Goal: Information Seeking & Learning: Learn about a topic

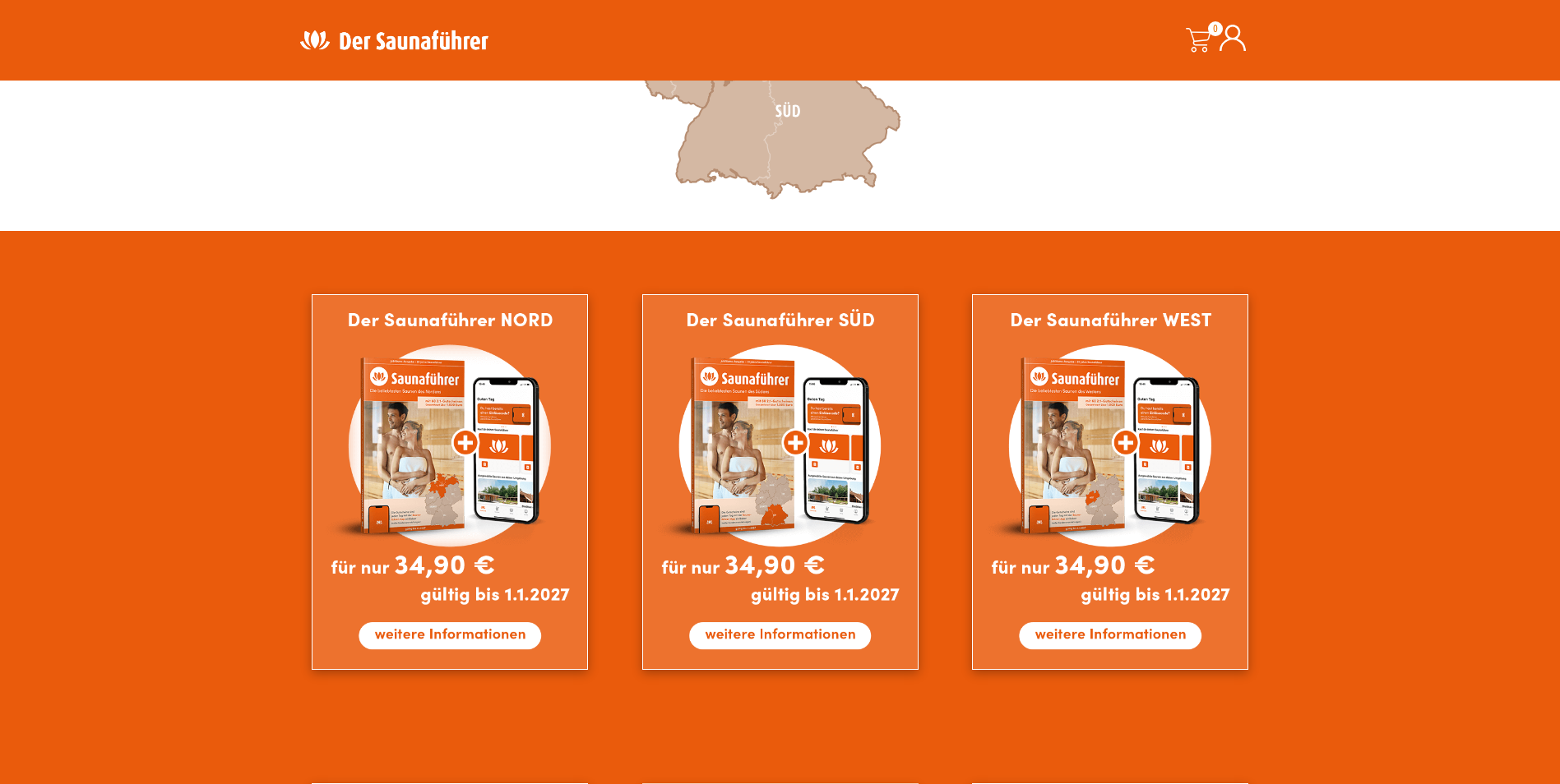
scroll to position [164, 0]
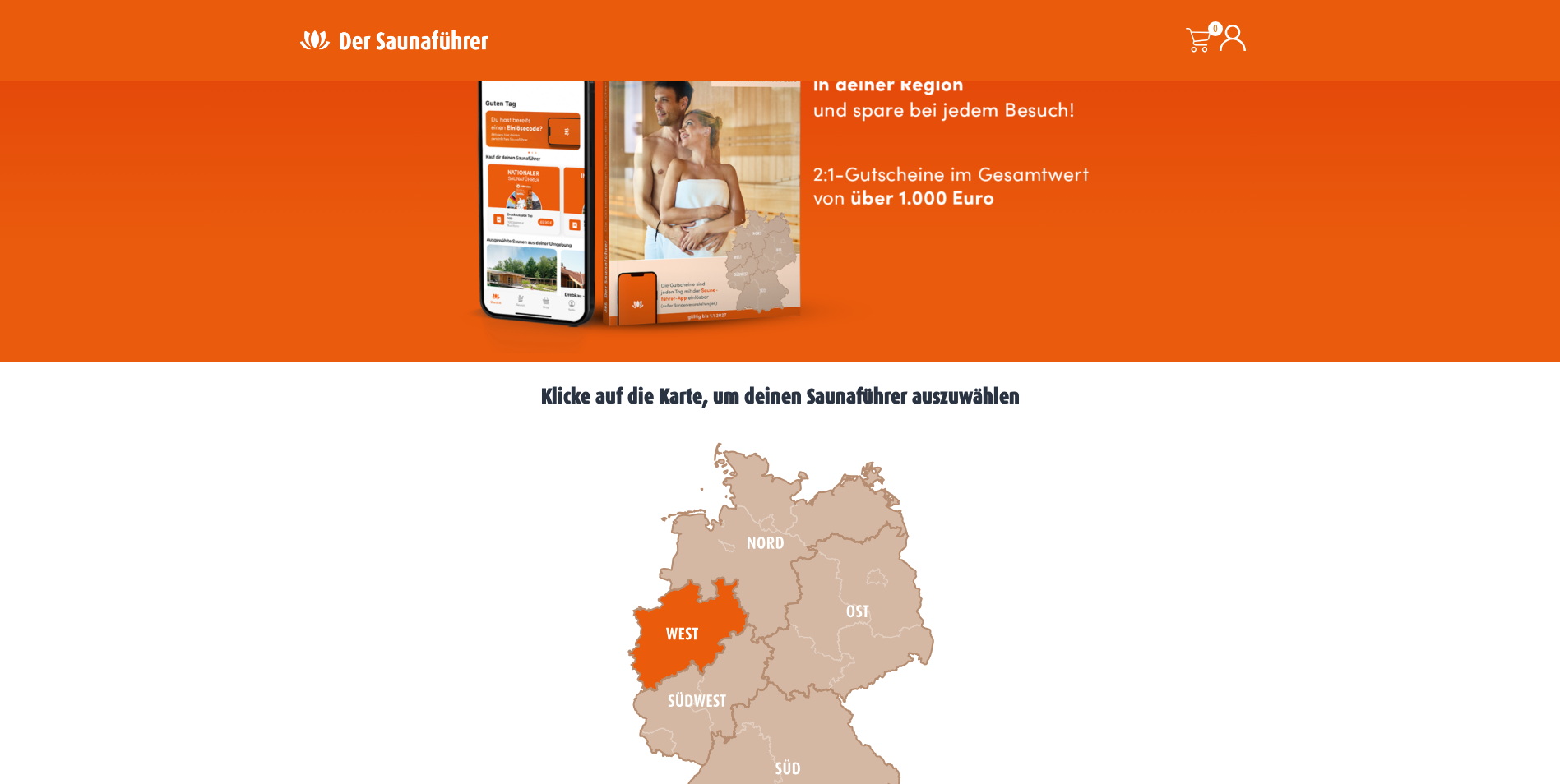
click at [713, 606] on icon at bounding box center [688, 634] width 120 height 114
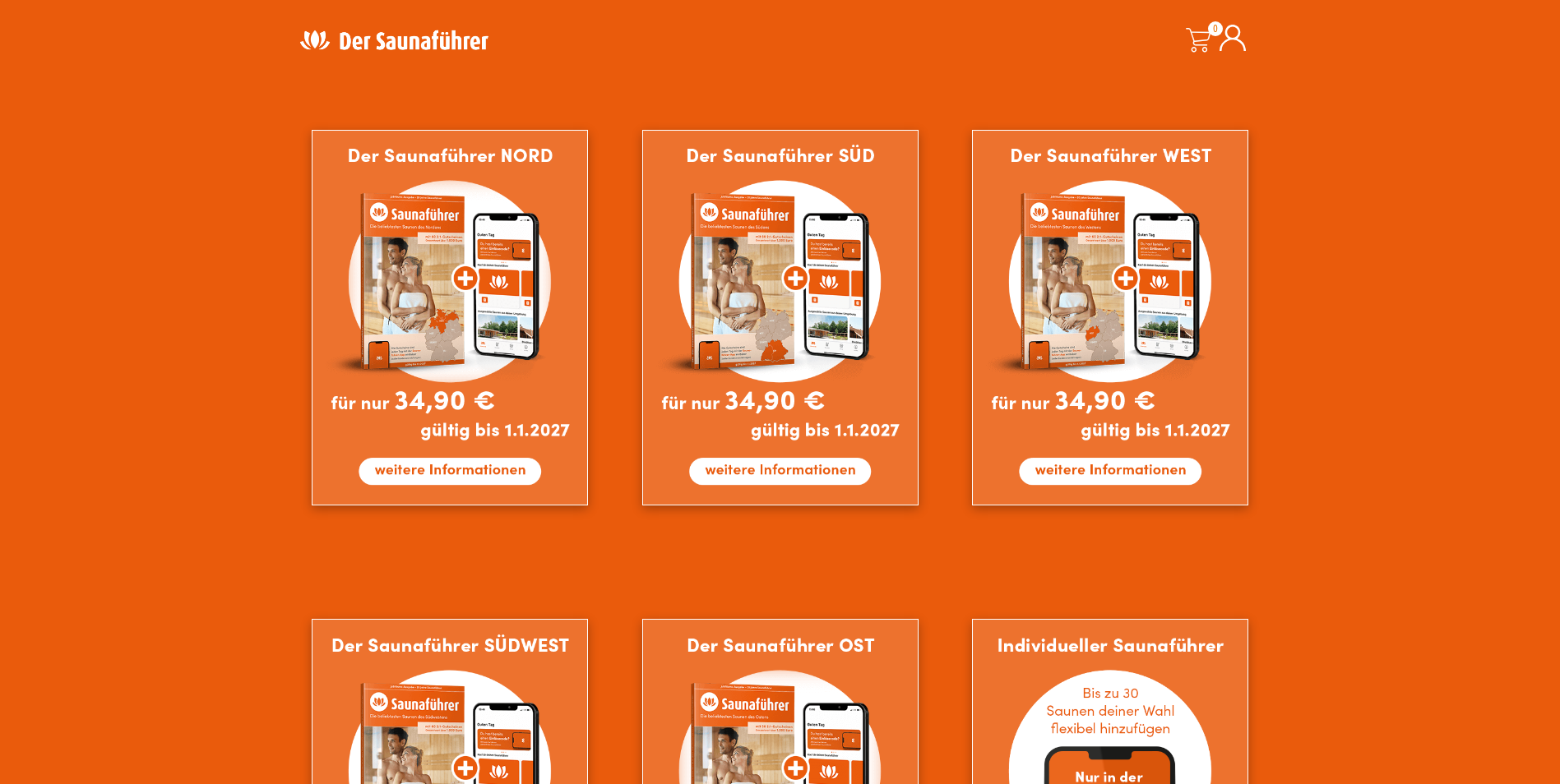
scroll to position [329, 0]
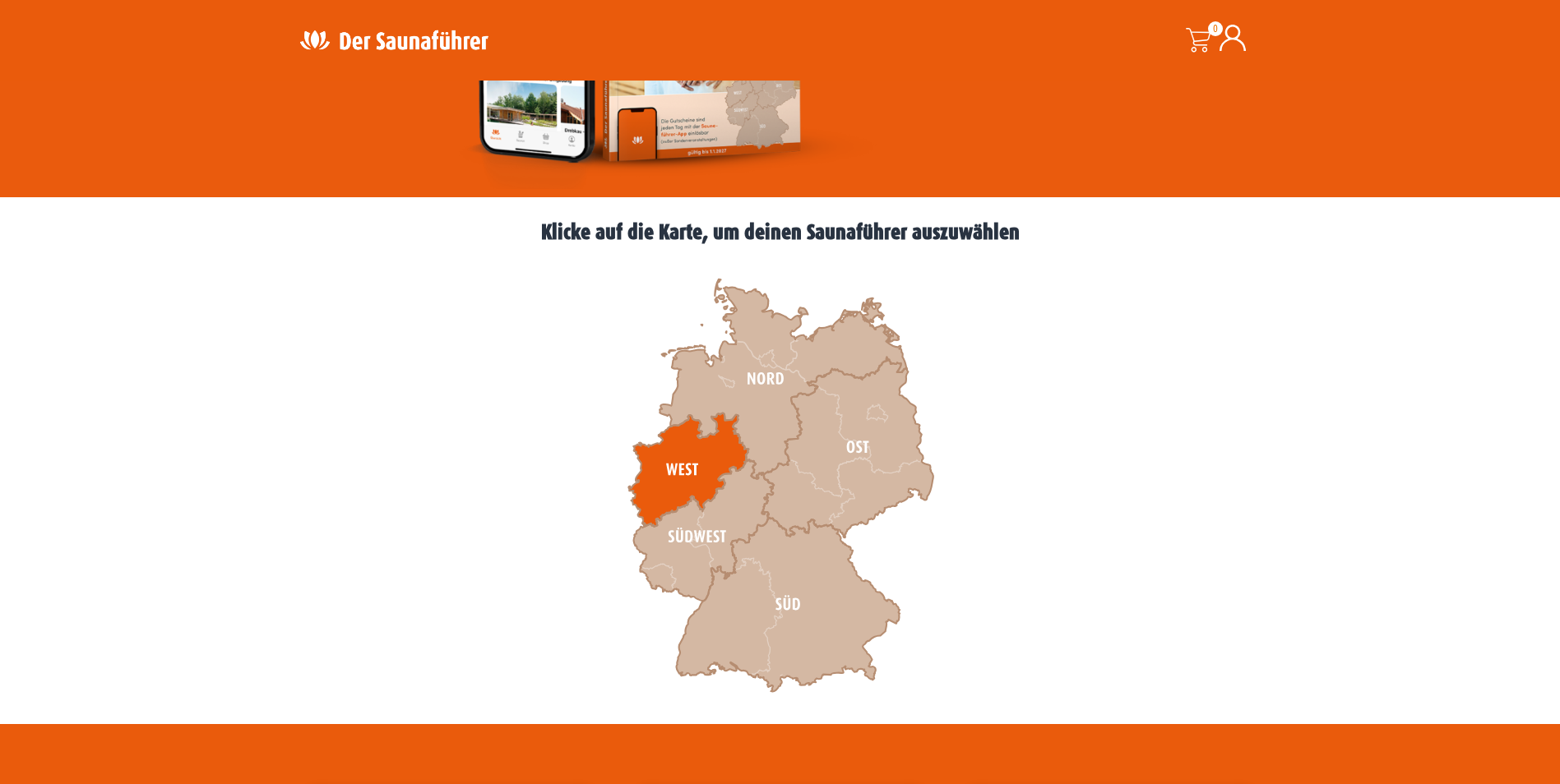
click at [675, 459] on icon at bounding box center [688, 470] width 120 height 114
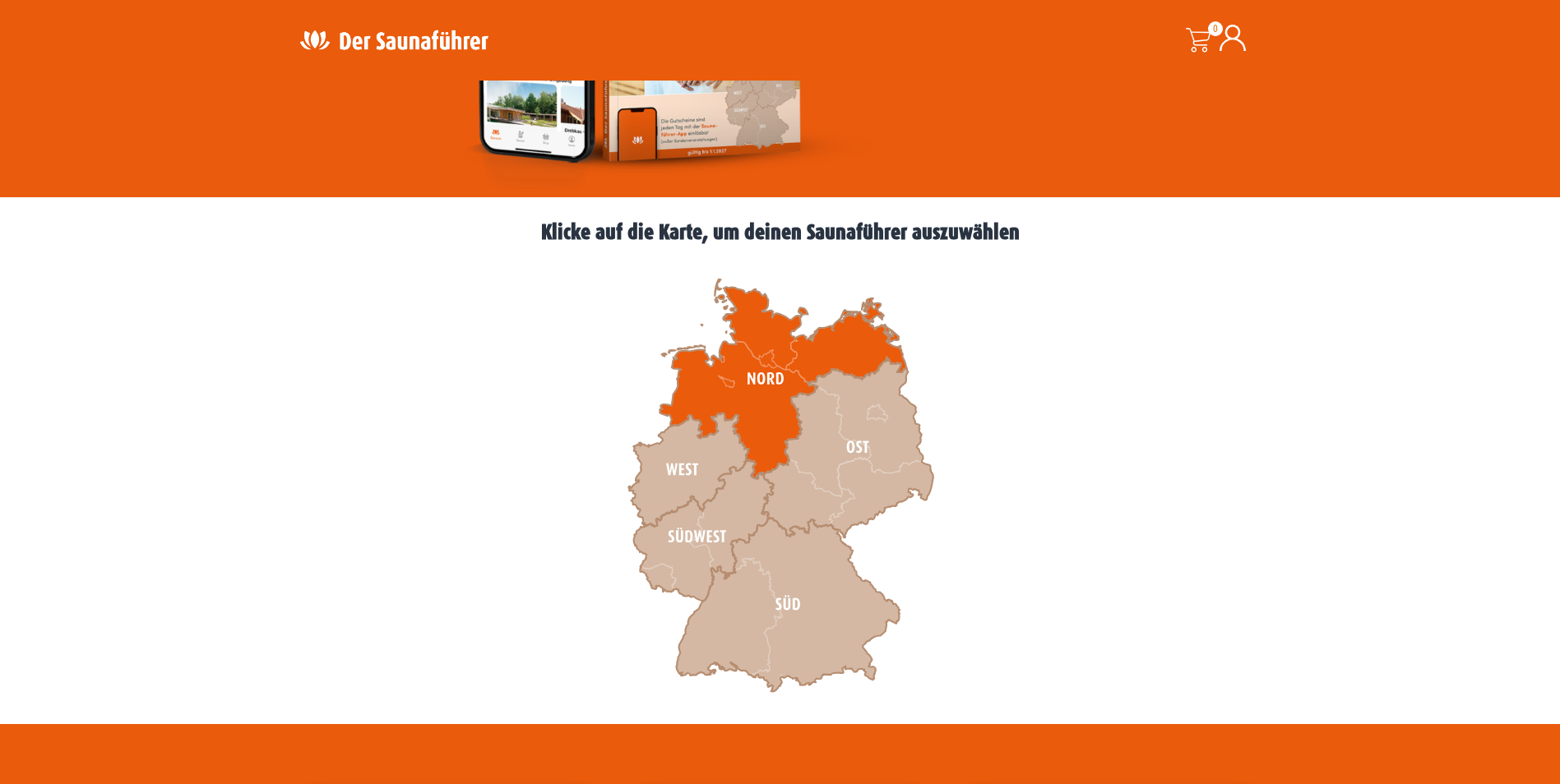
click at [764, 373] on icon at bounding box center [783, 378] width 247 height 199
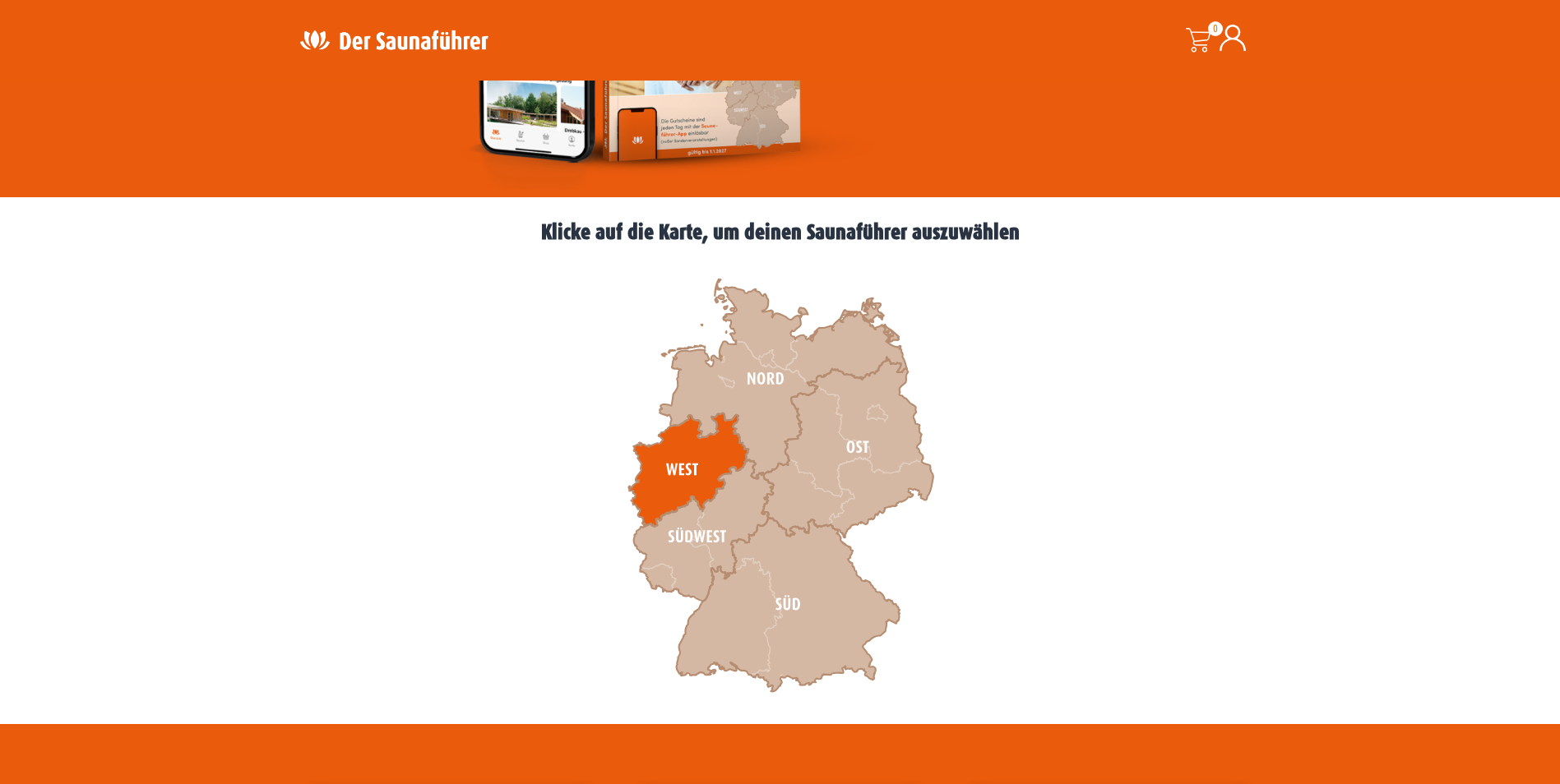
click at [671, 456] on icon at bounding box center [688, 470] width 120 height 114
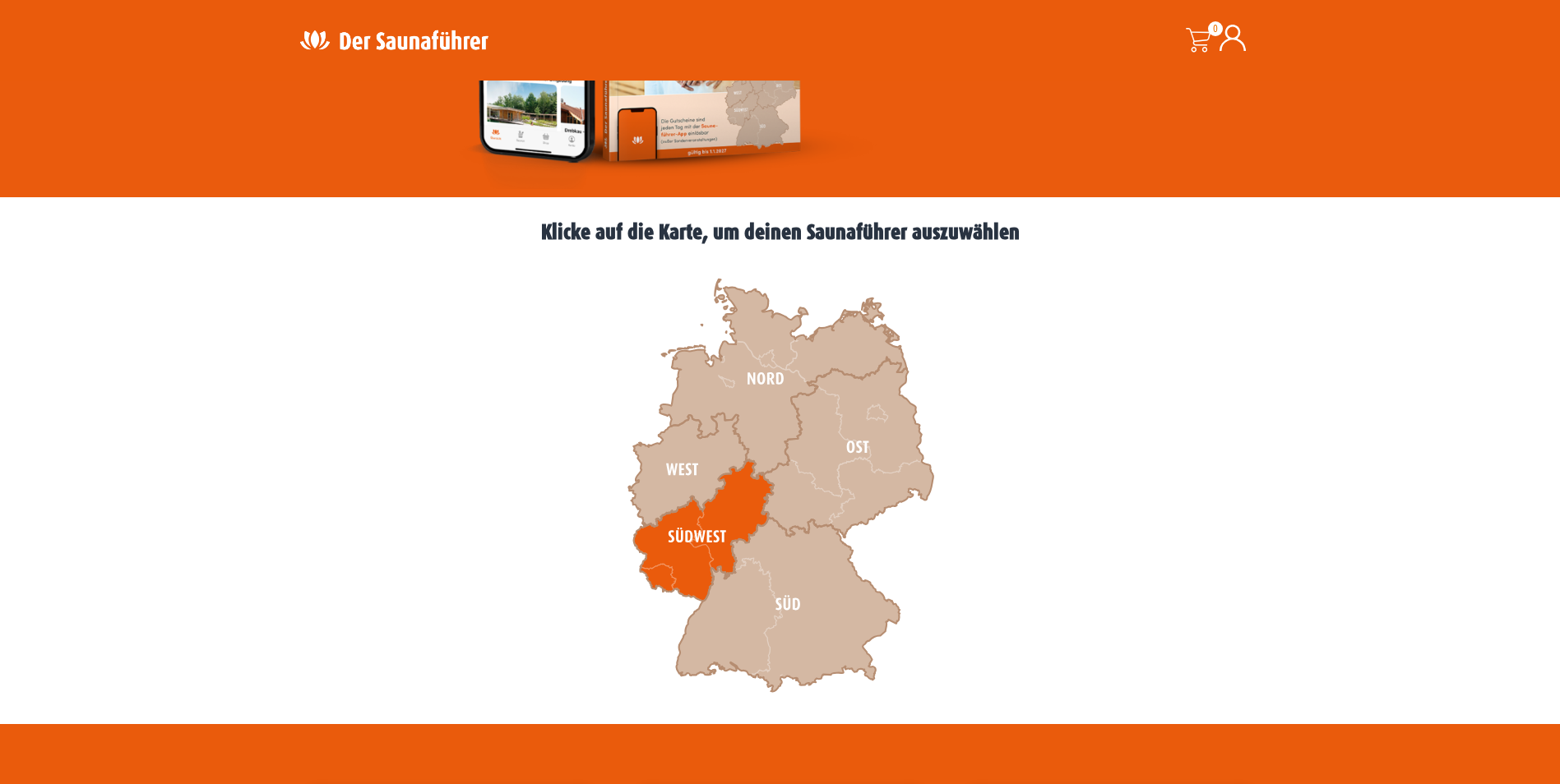
click at [731, 547] on icon at bounding box center [704, 530] width 140 height 141
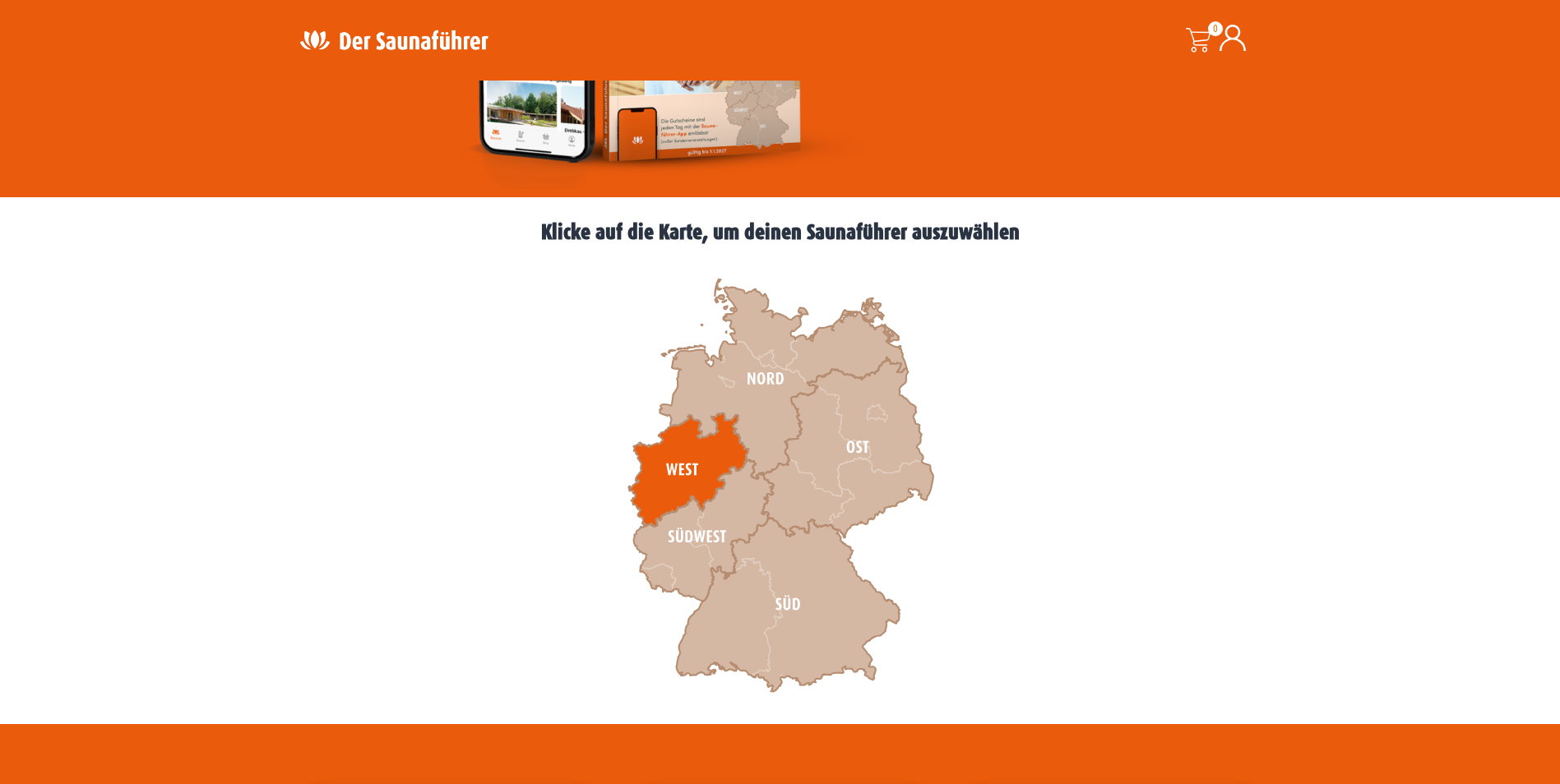
click at [689, 470] on icon at bounding box center [688, 470] width 120 height 114
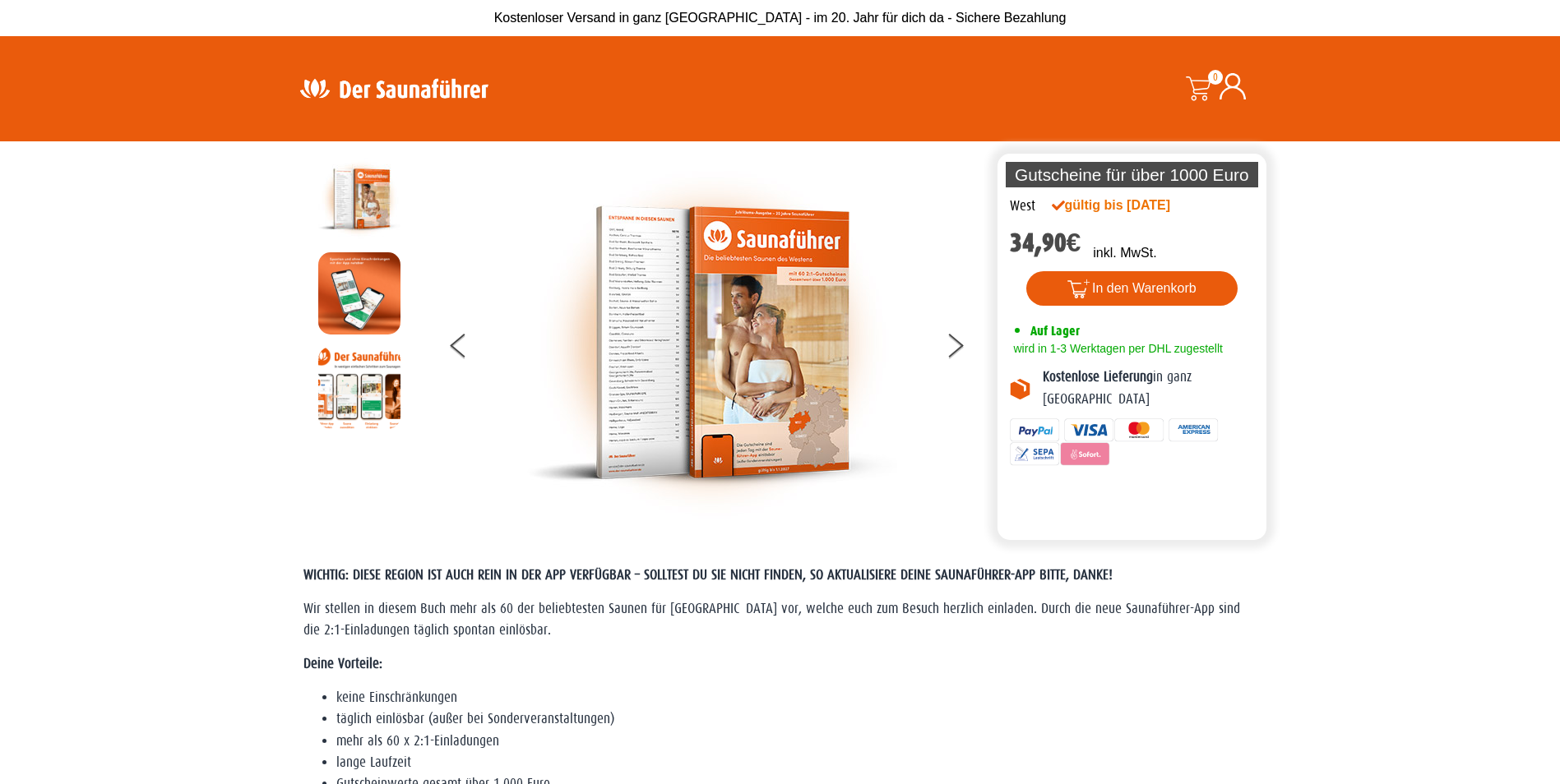
click at [749, 300] on img at bounding box center [712, 342] width 370 height 370
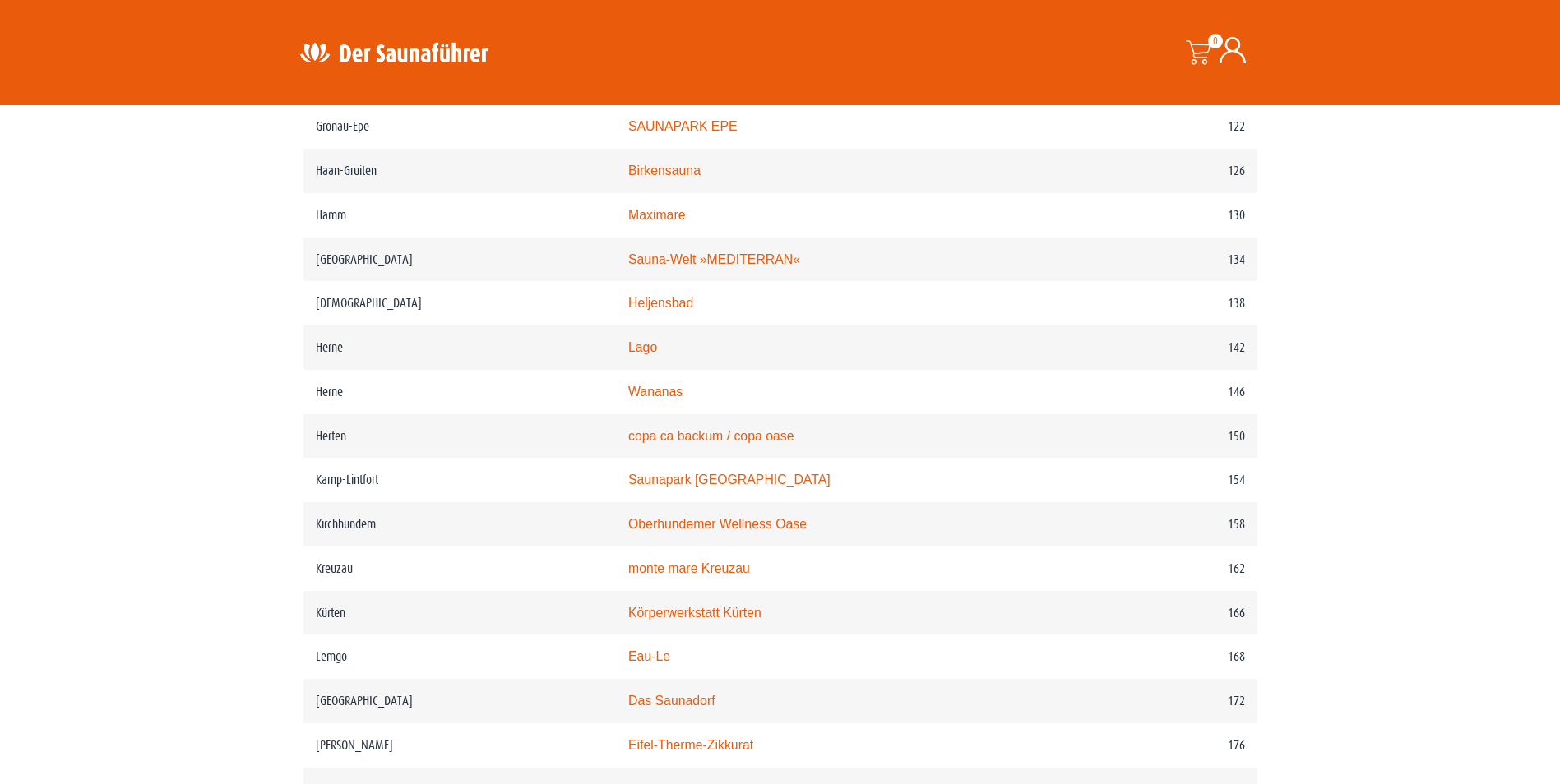
scroll to position [1151, 0]
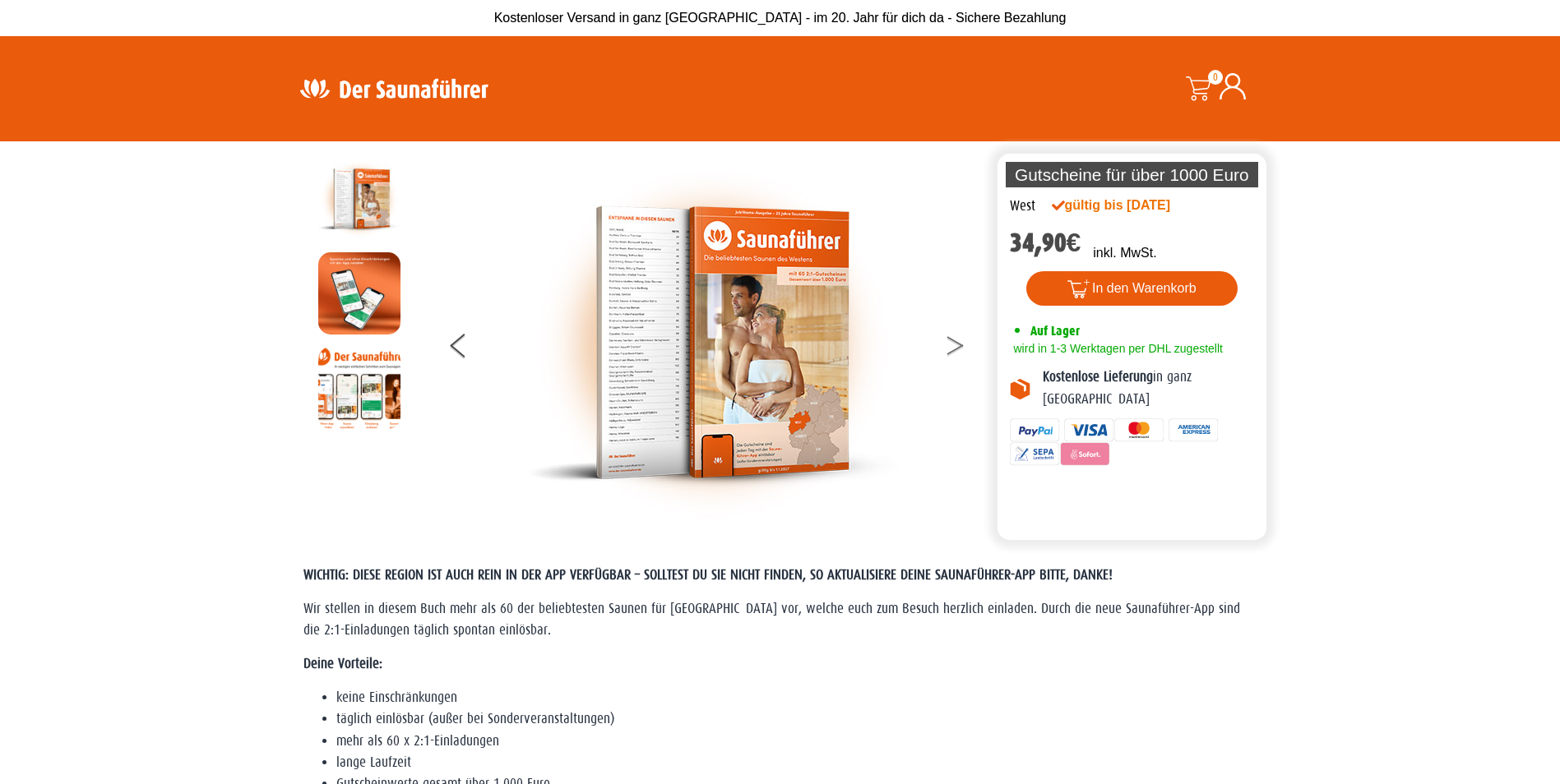
click at [958, 343] on icon at bounding box center [955, 341] width 17 height 11
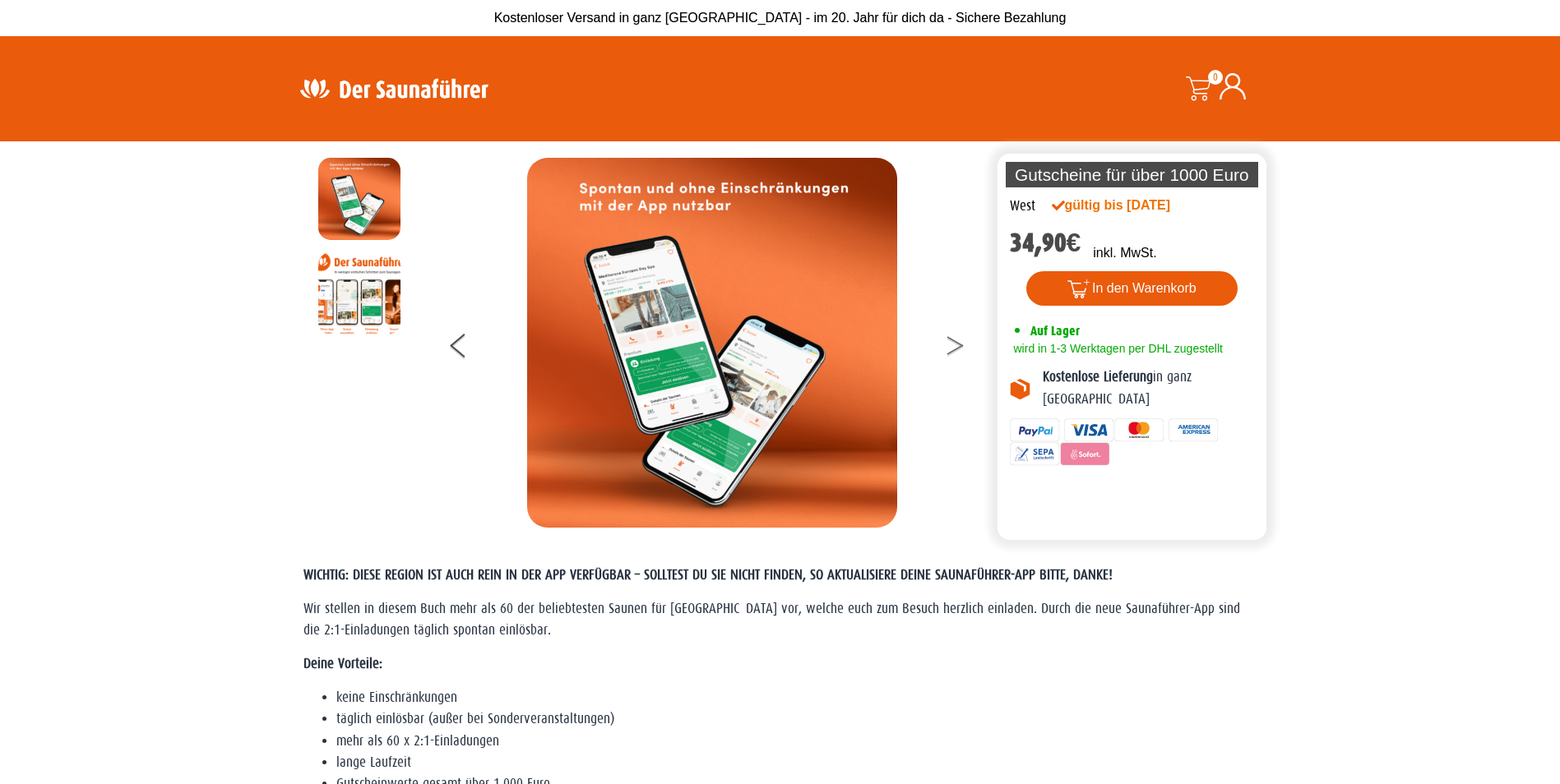
click at [958, 342] on icon at bounding box center [955, 341] width 17 height 11
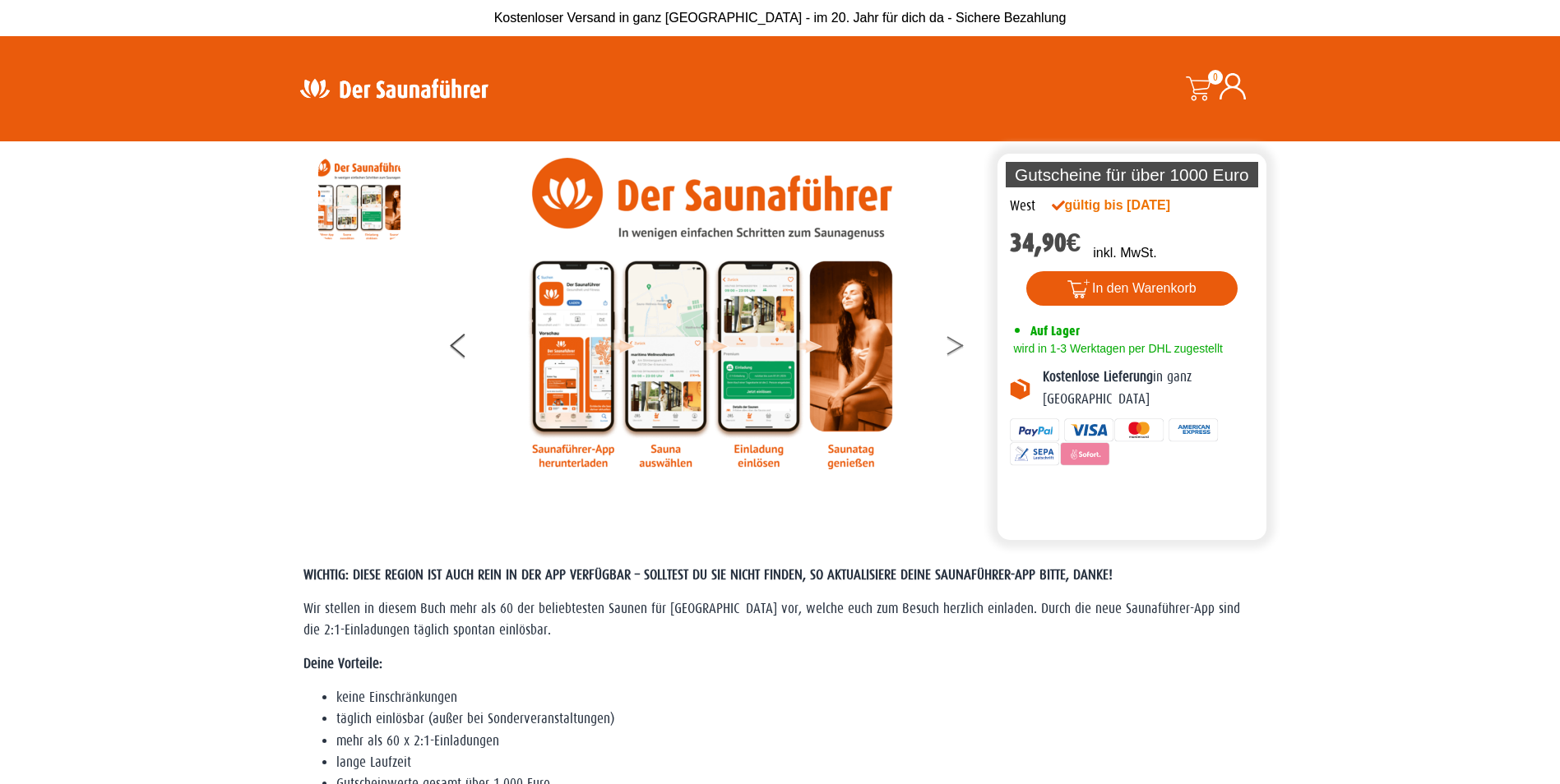
click at [958, 342] on icon at bounding box center [955, 341] width 17 height 11
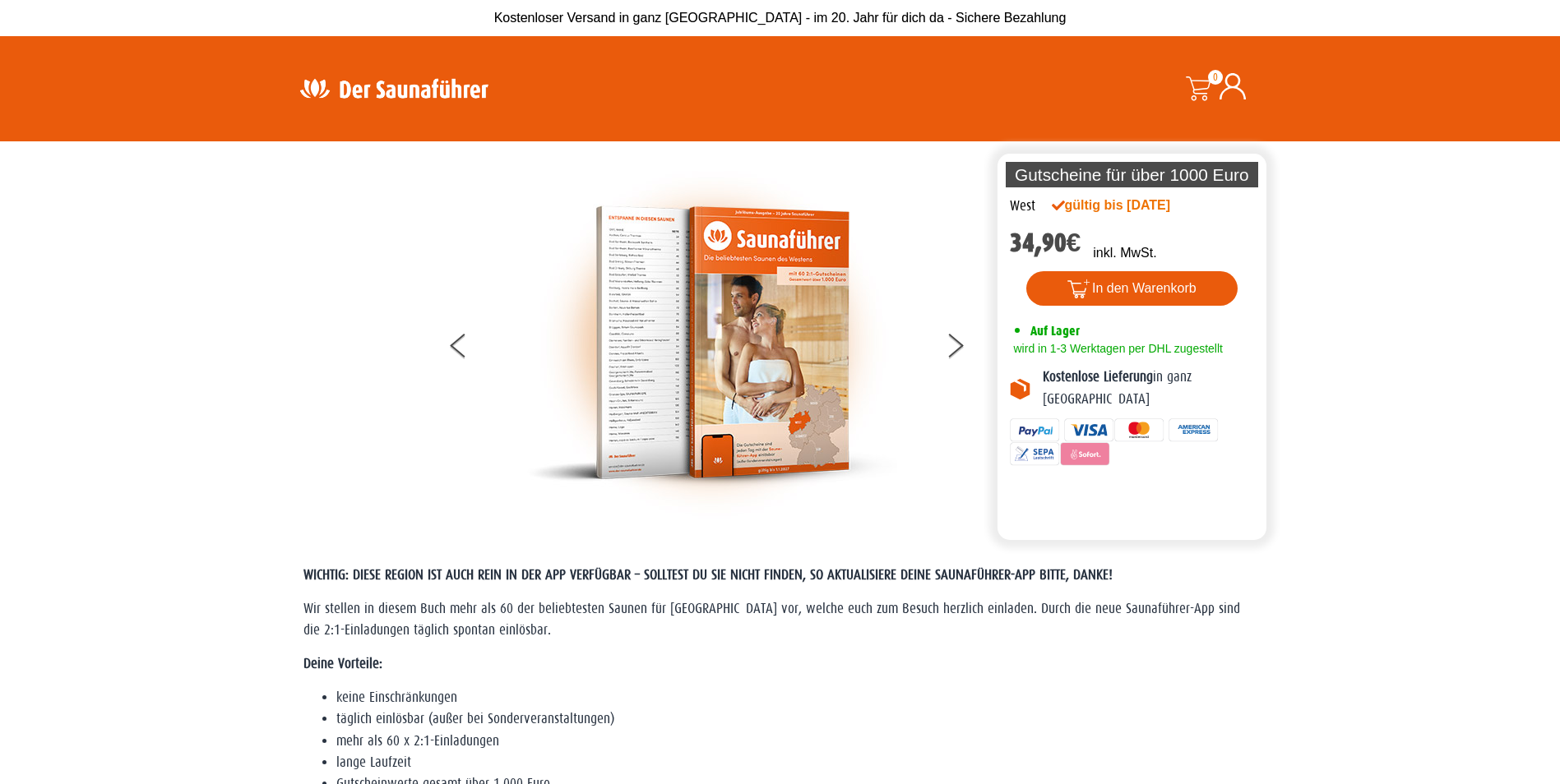
click at [719, 304] on img at bounding box center [712, 342] width 370 height 370
click at [634, 320] on img at bounding box center [712, 342] width 370 height 370
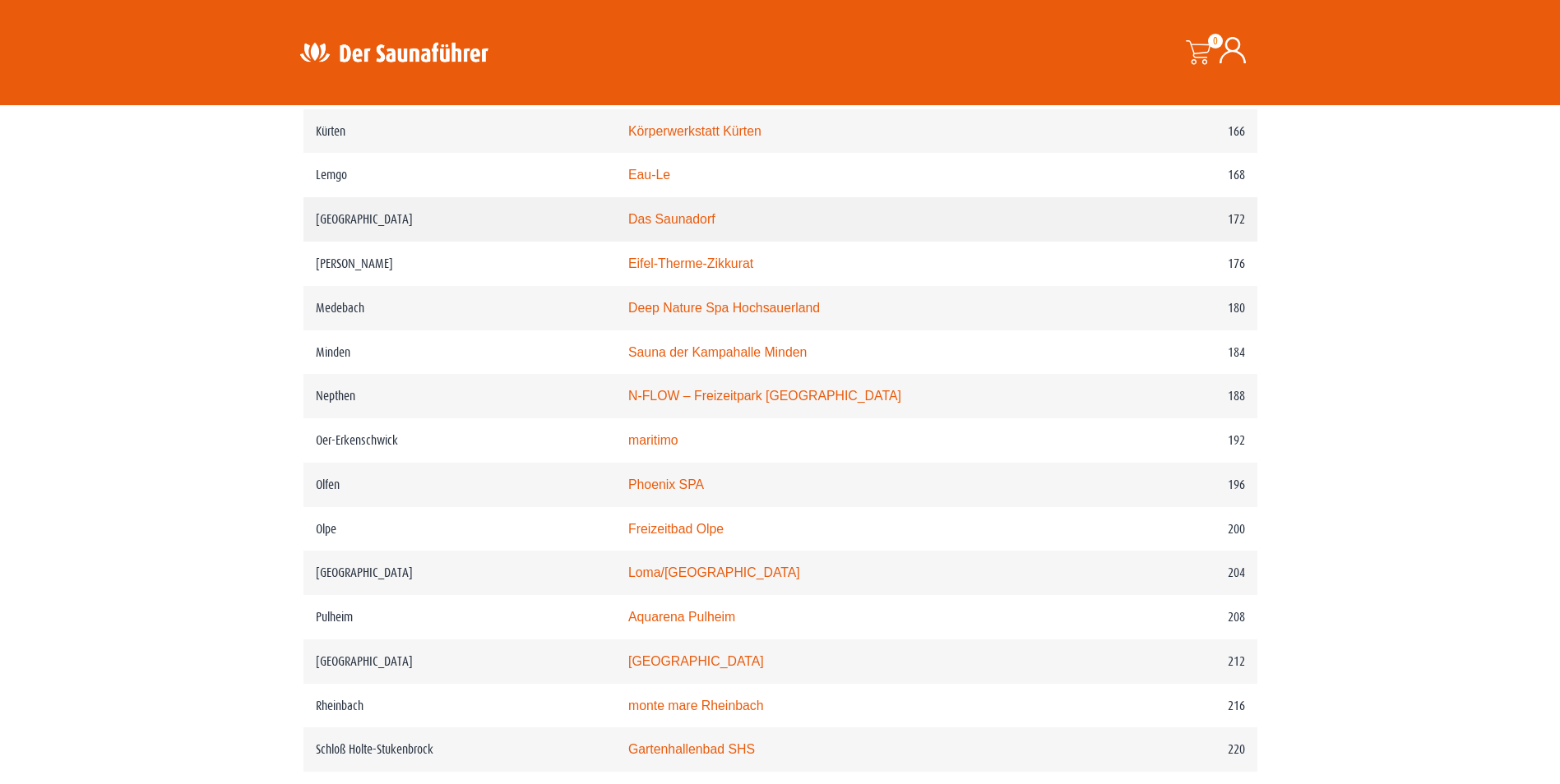
scroll to position [2466, 0]
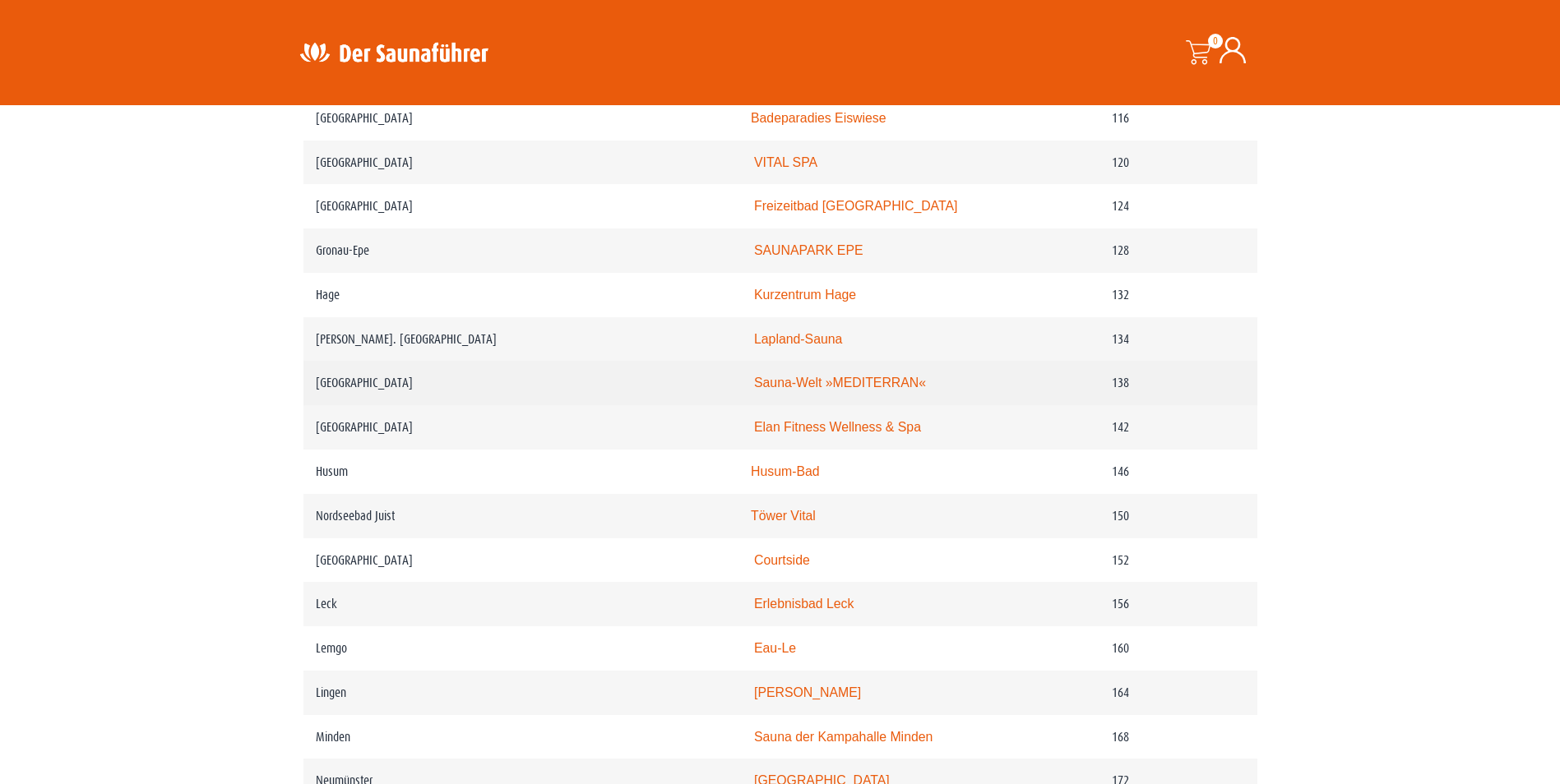
scroll to position [2055, 0]
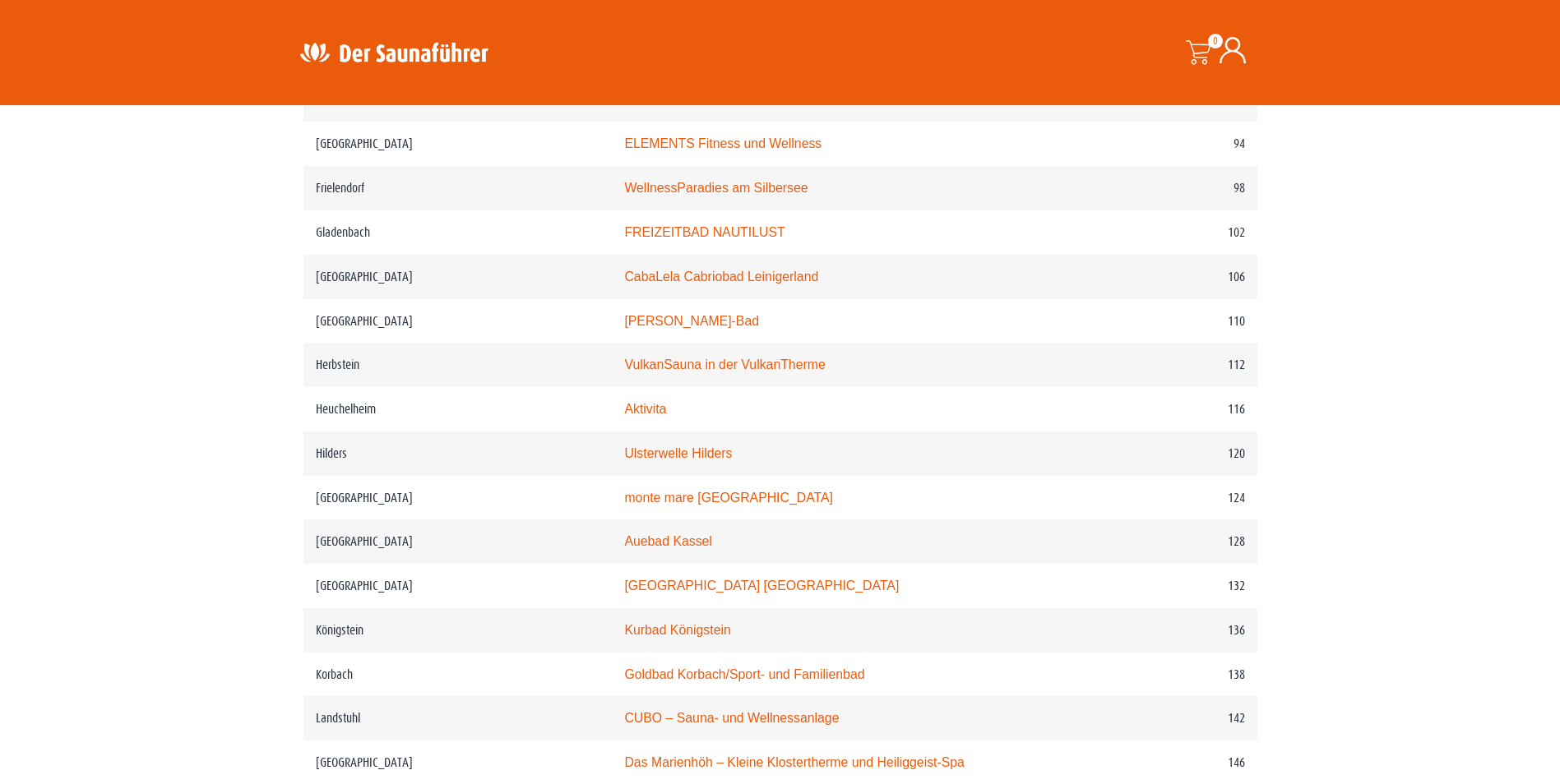
scroll to position [1727, 0]
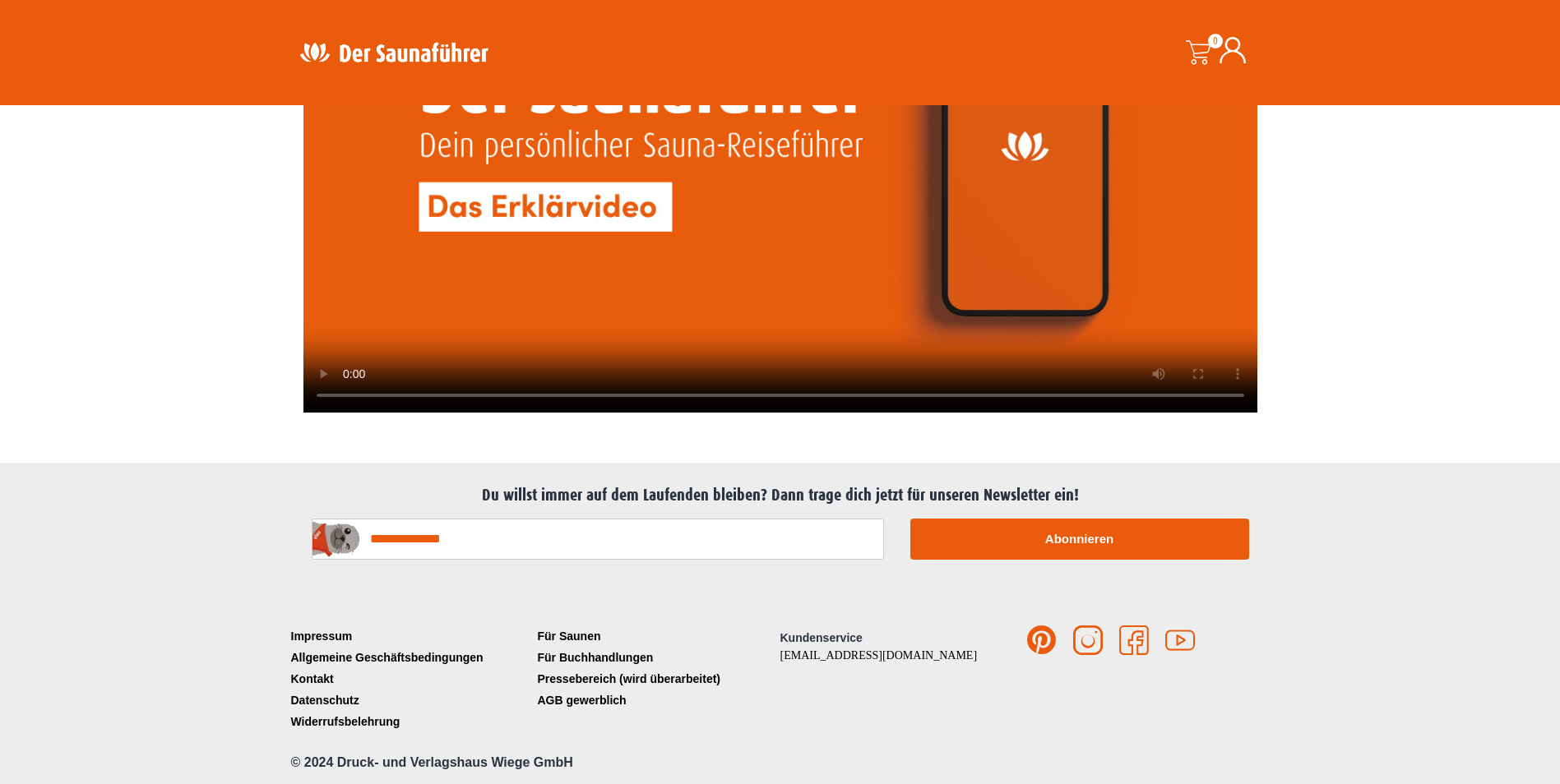
scroll to position [3288, 0]
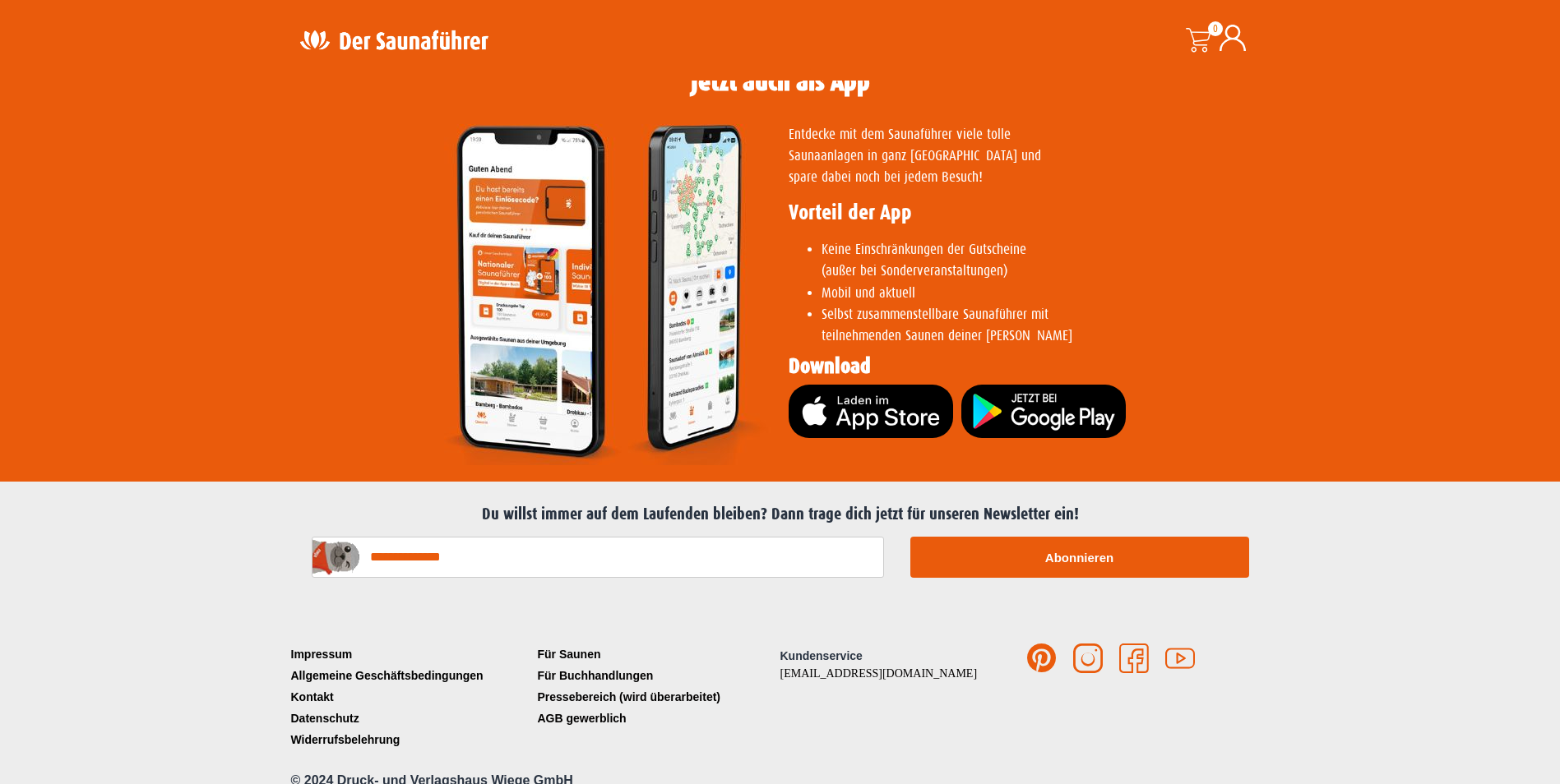
scroll to position [2892, 0]
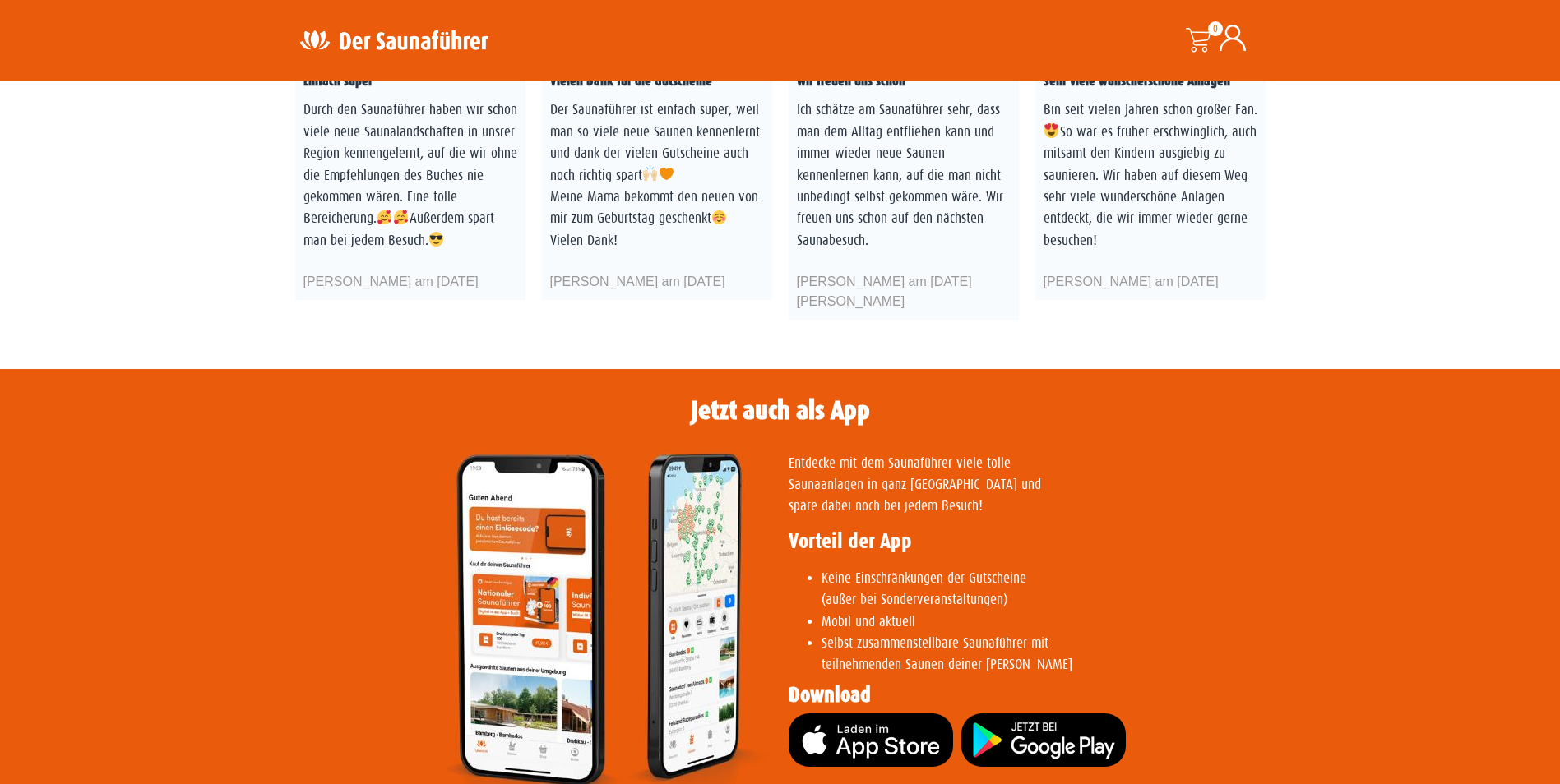
click at [782, 554] on div "Entdecke mit dem Saunaführer viele tolle Saunaanlagen in ganz Deutschland und s…" at bounding box center [1023, 624] width 486 height 358
click at [1045, 713] on img at bounding box center [1043, 739] width 164 height 53
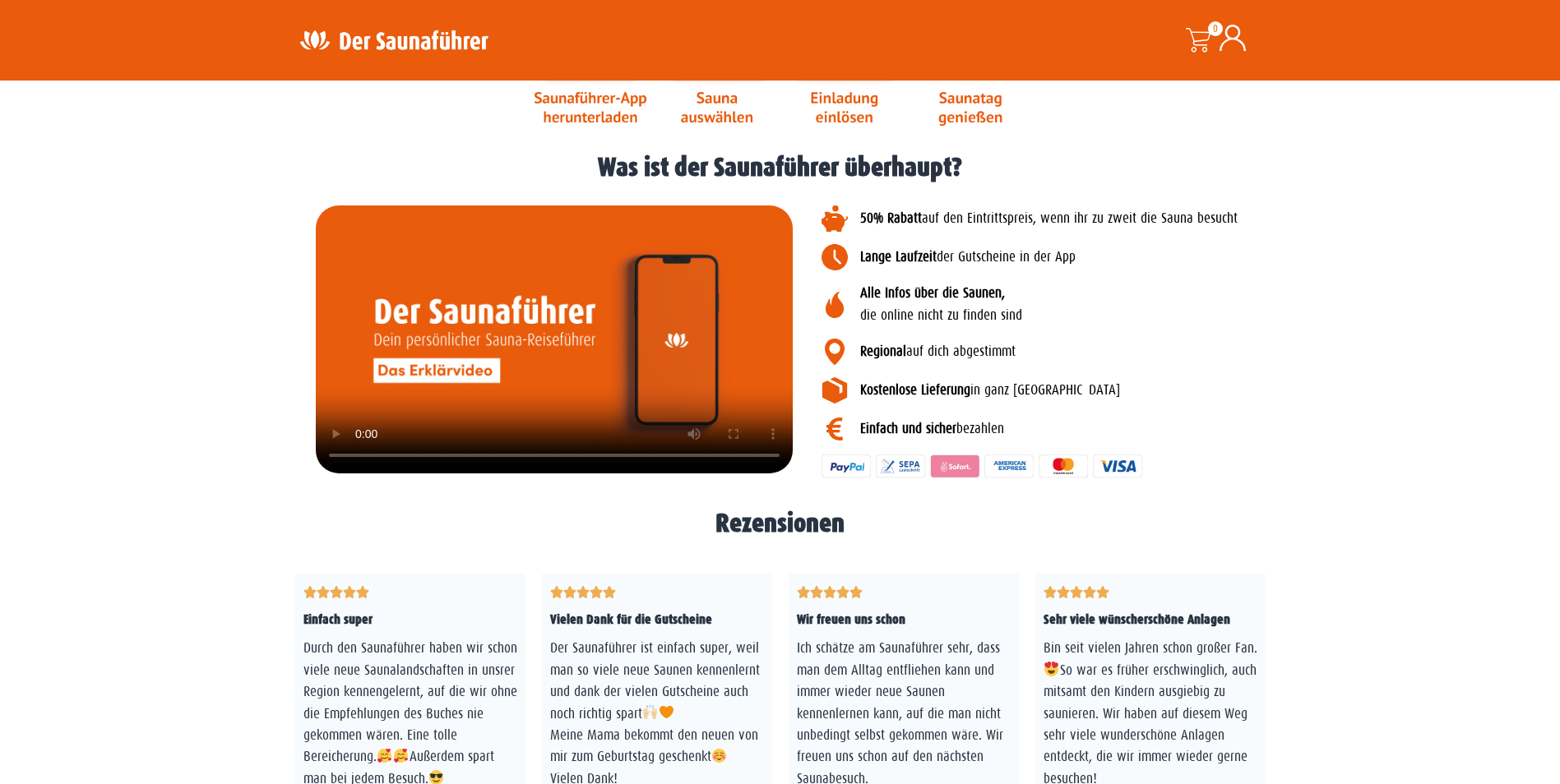
scroll to position [2234, 0]
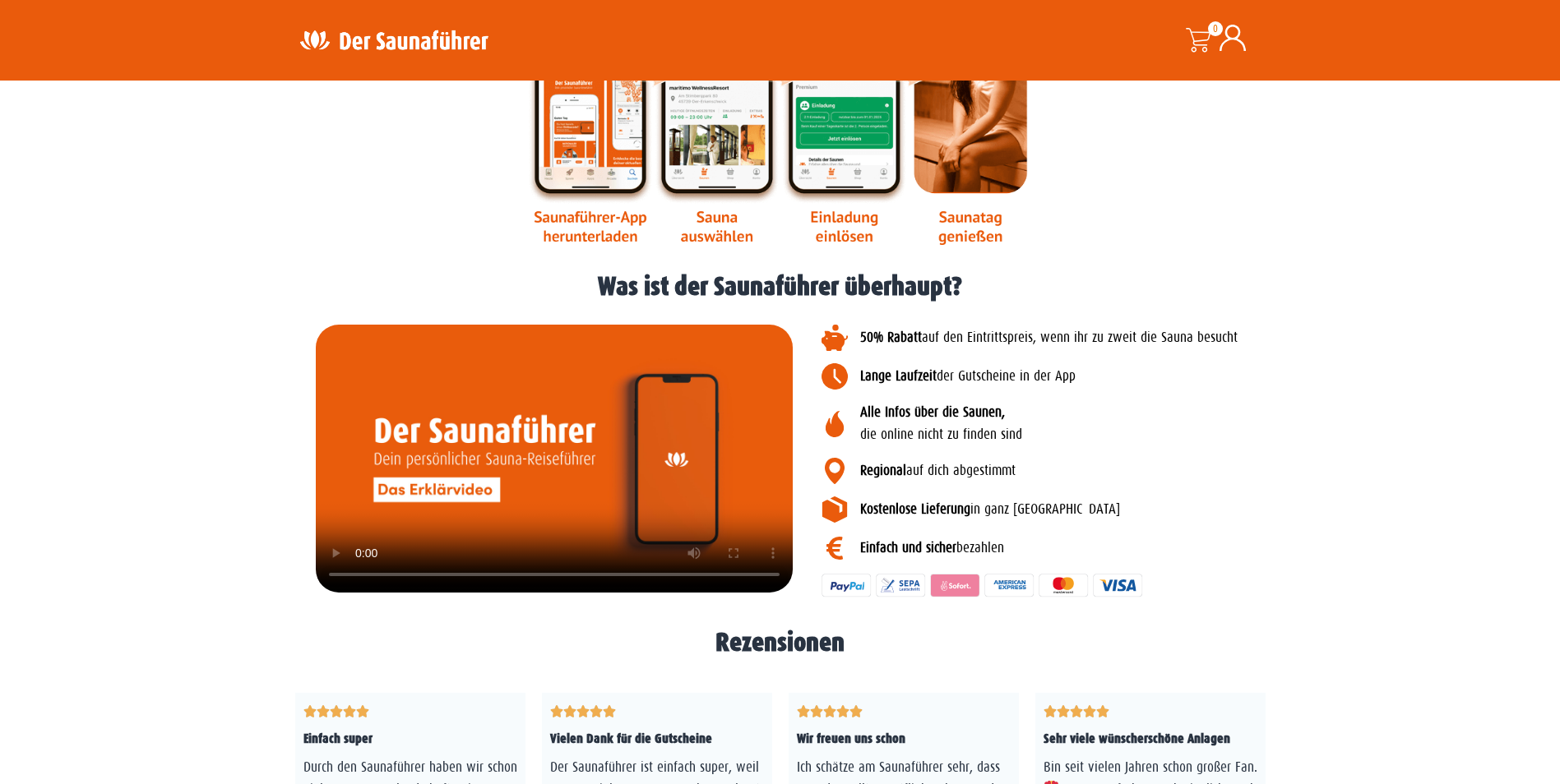
click at [477, 496] on video at bounding box center [554, 458] width 477 height 267
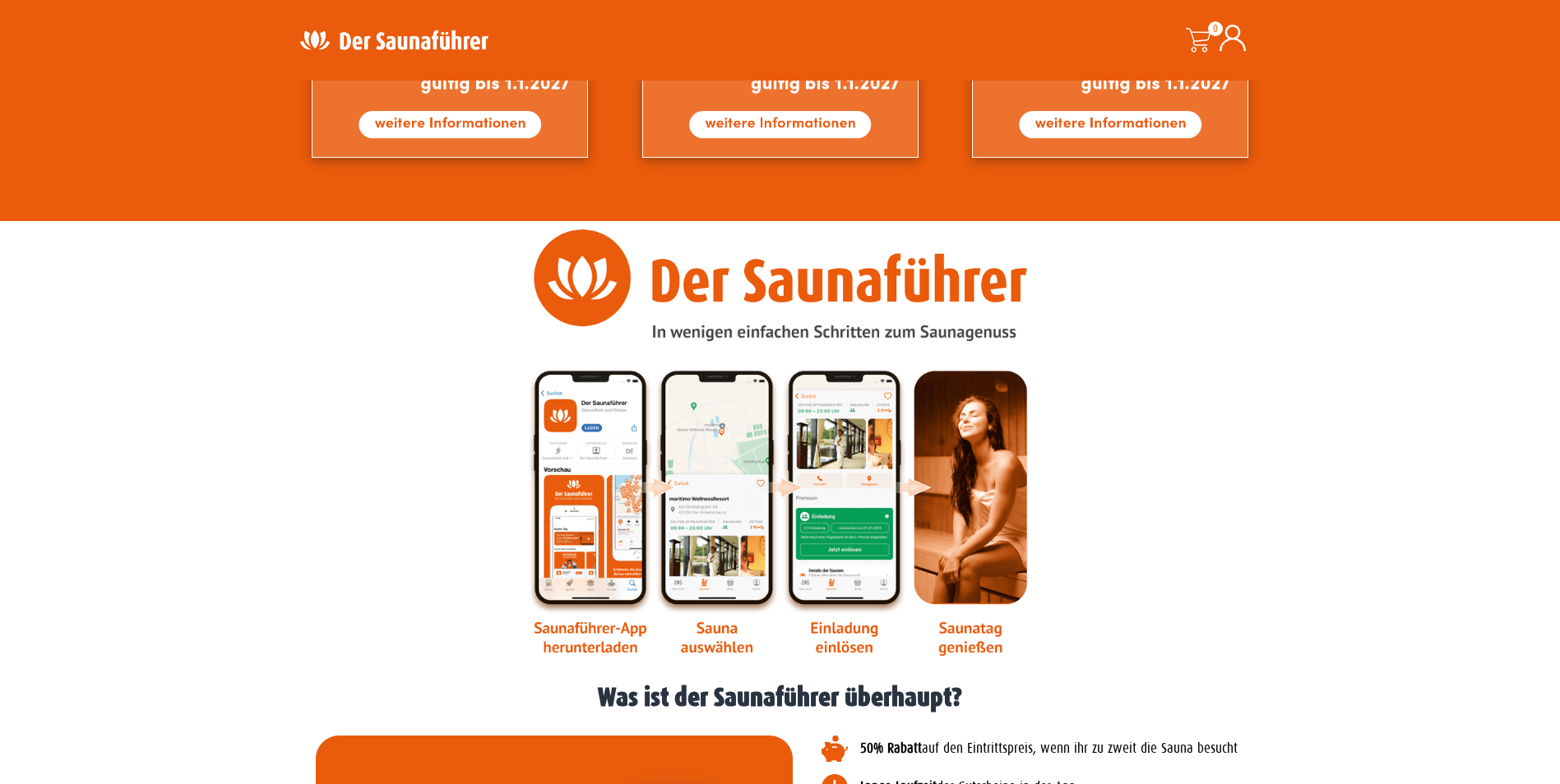
click at [618, 543] on img at bounding box center [780, 443] width 507 height 427
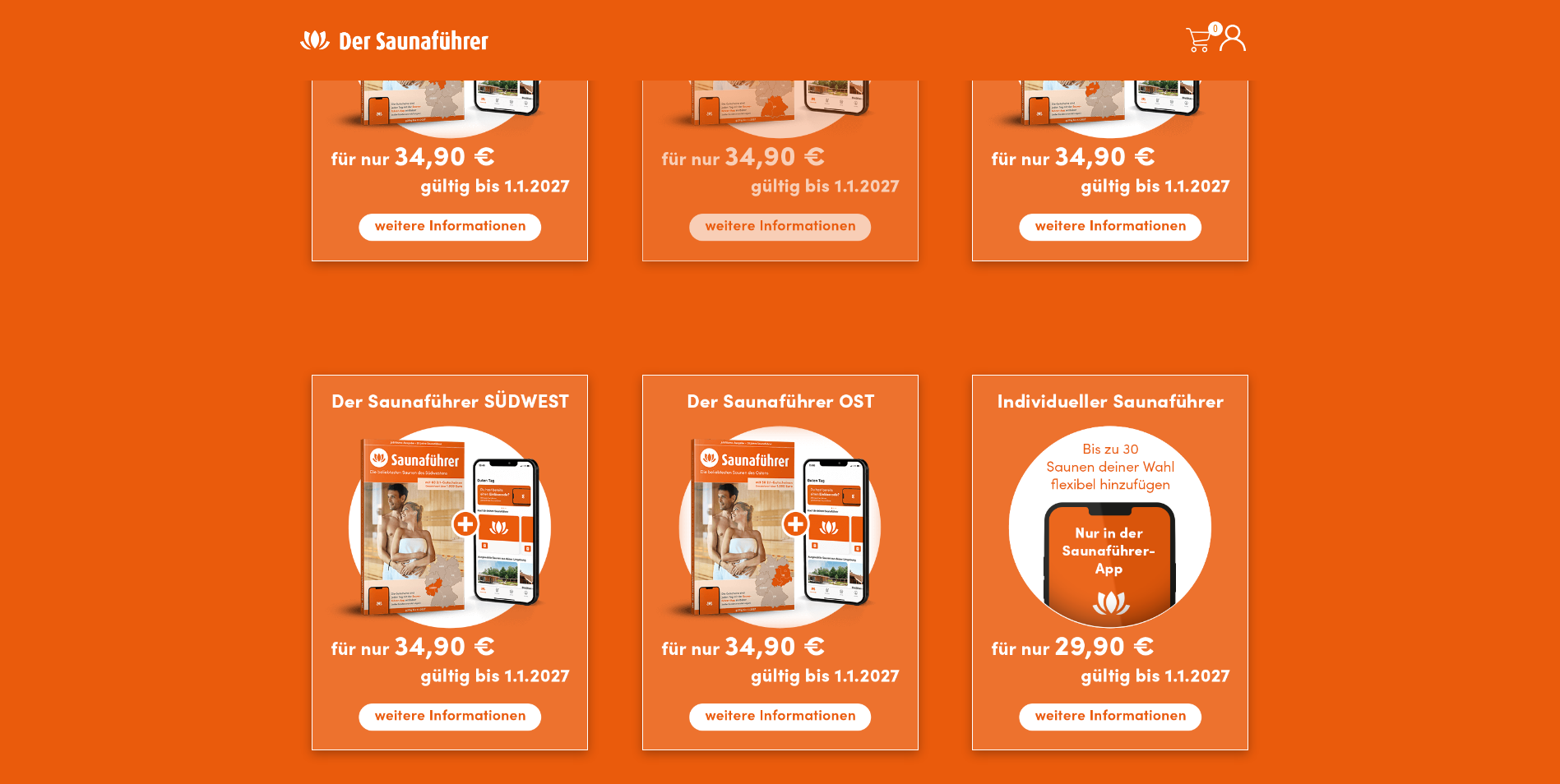
scroll to position [1248, 0]
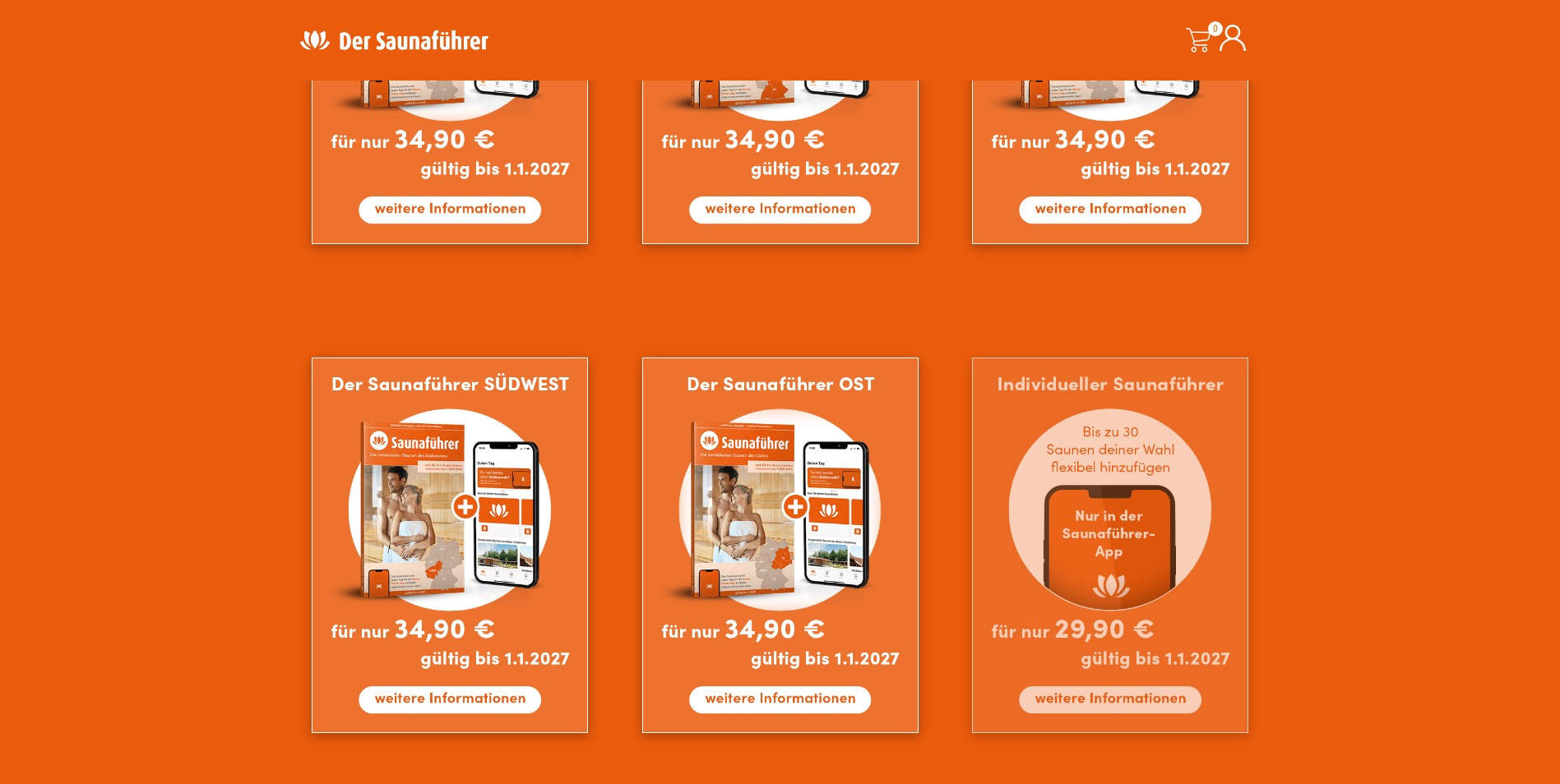
click at [1161, 704] on img at bounding box center [1110, 546] width 276 height 375
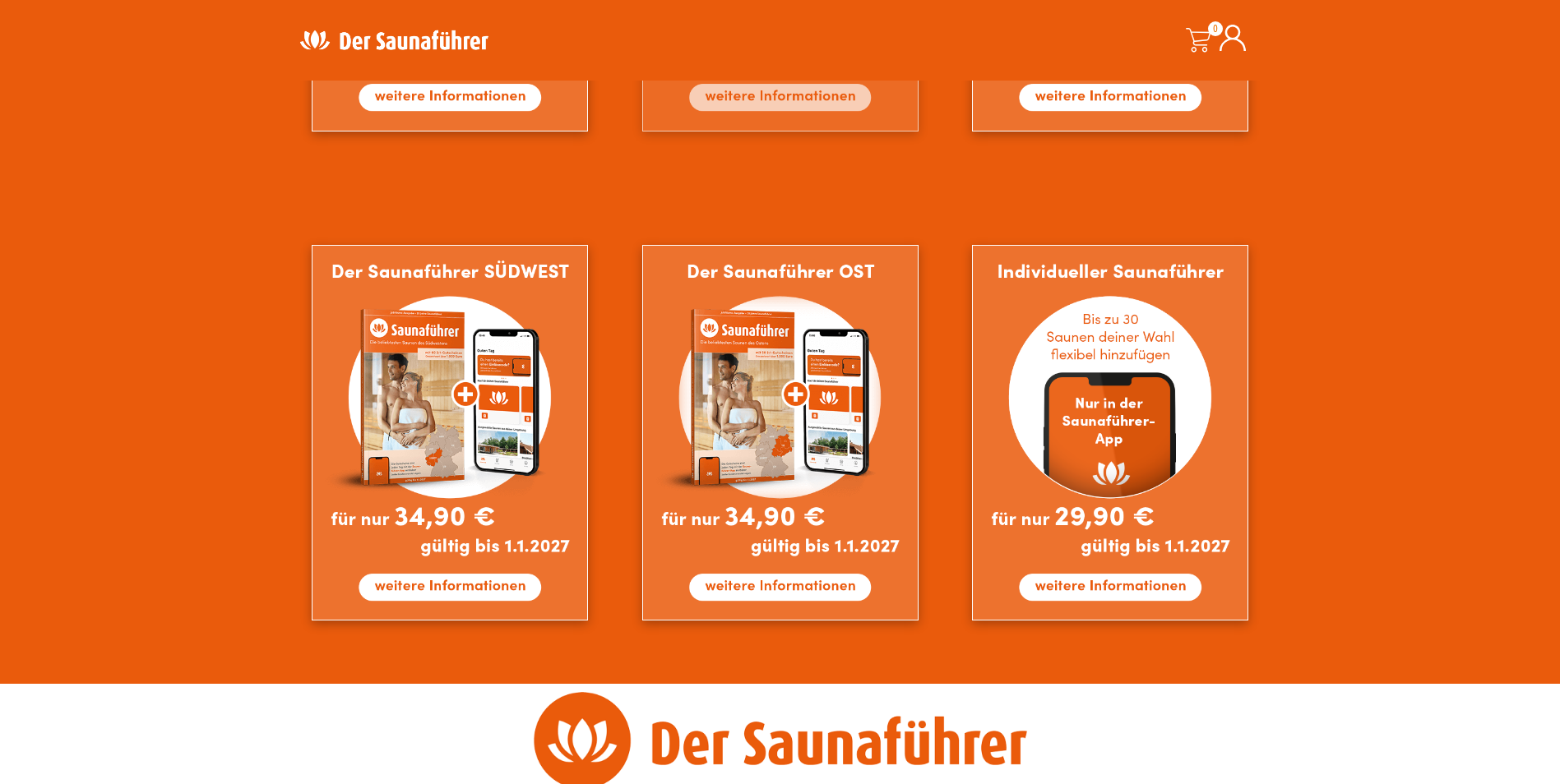
scroll to position [1412, 0]
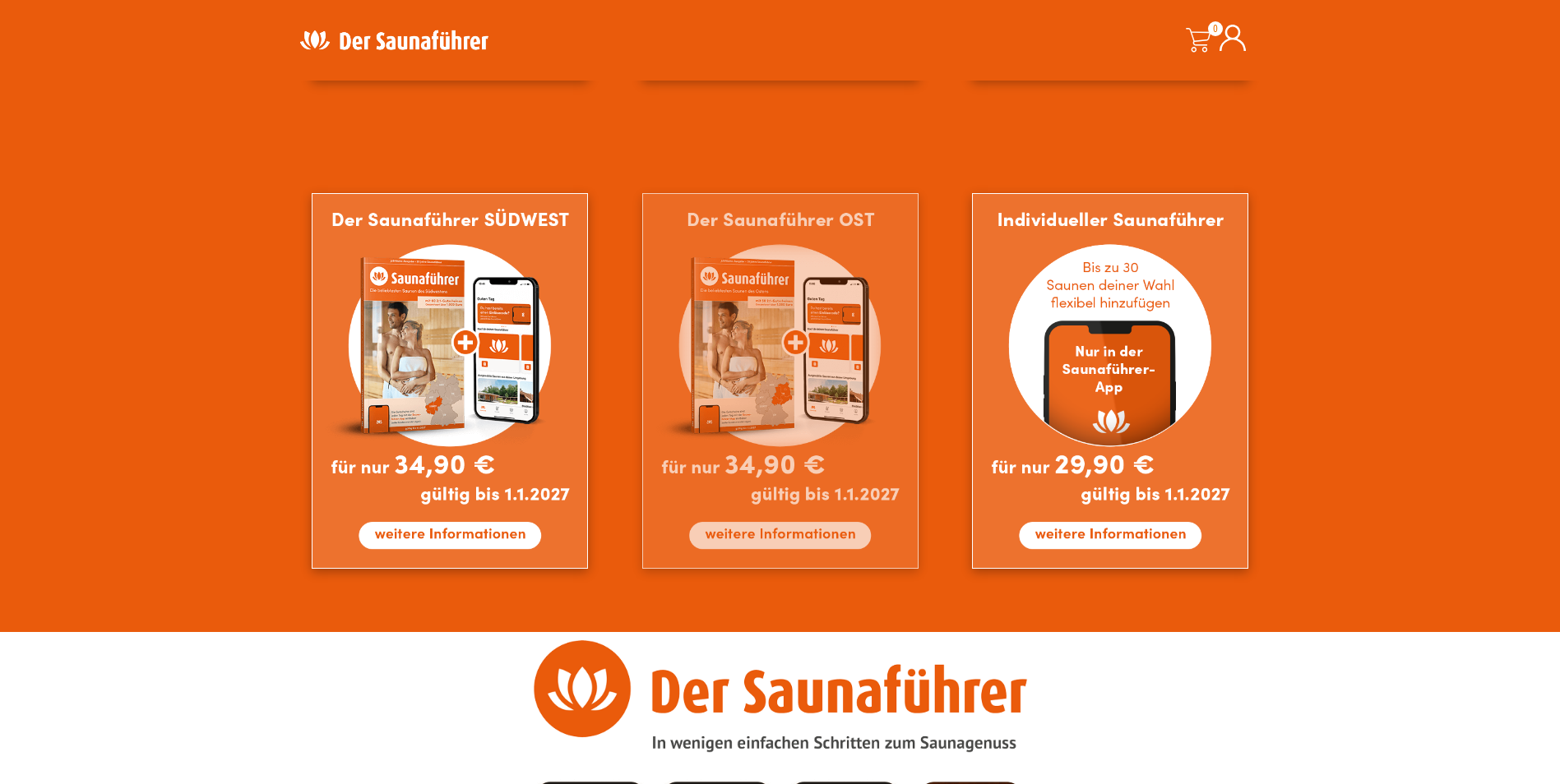
click at [809, 441] on img at bounding box center [780, 381] width 276 height 375
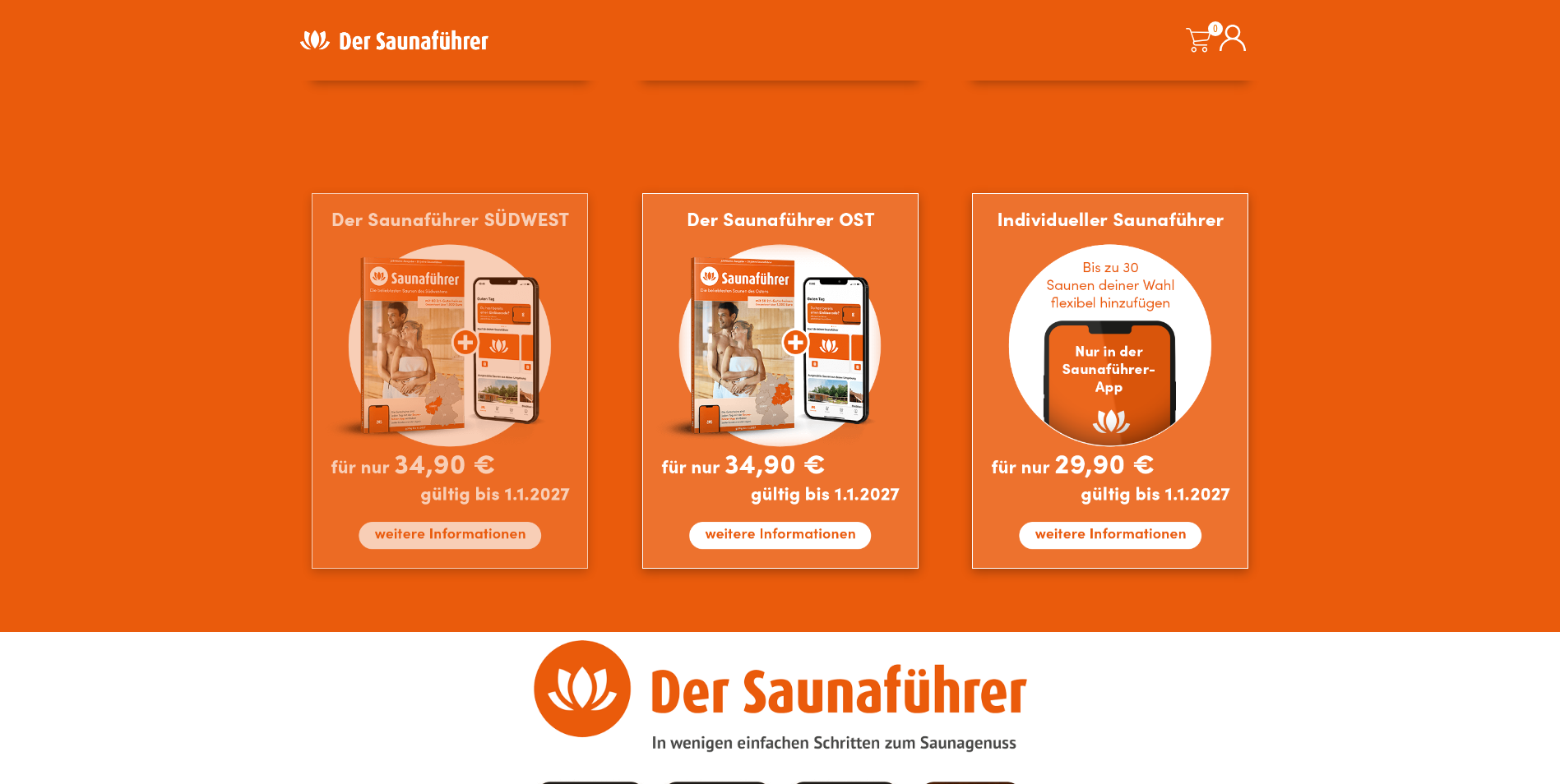
click at [530, 336] on img at bounding box center [450, 381] width 276 height 375
click at [526, 358] on img at bounding box center [450, 381] width 276 height 375
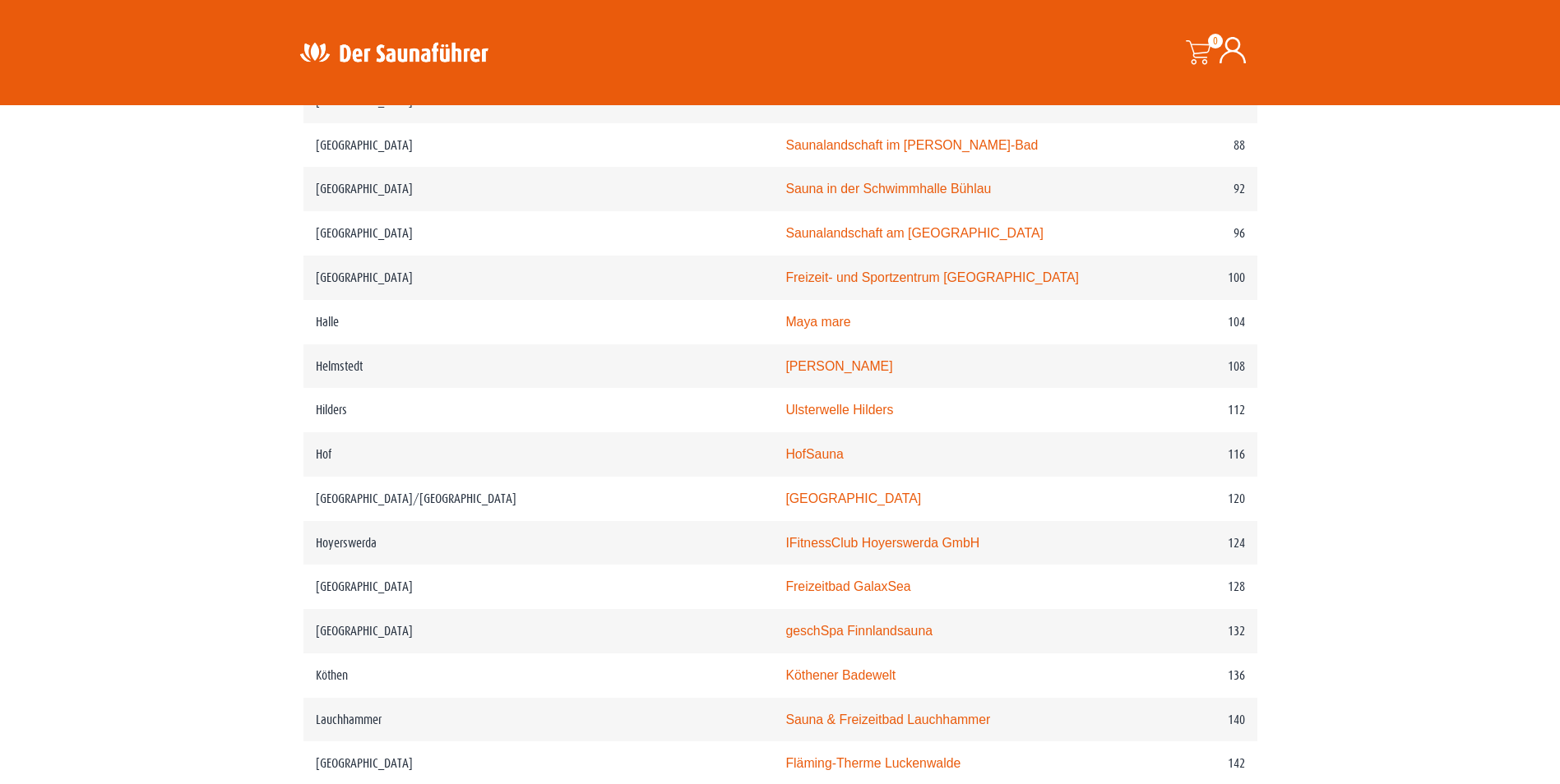
scroll to position [1644, 0]
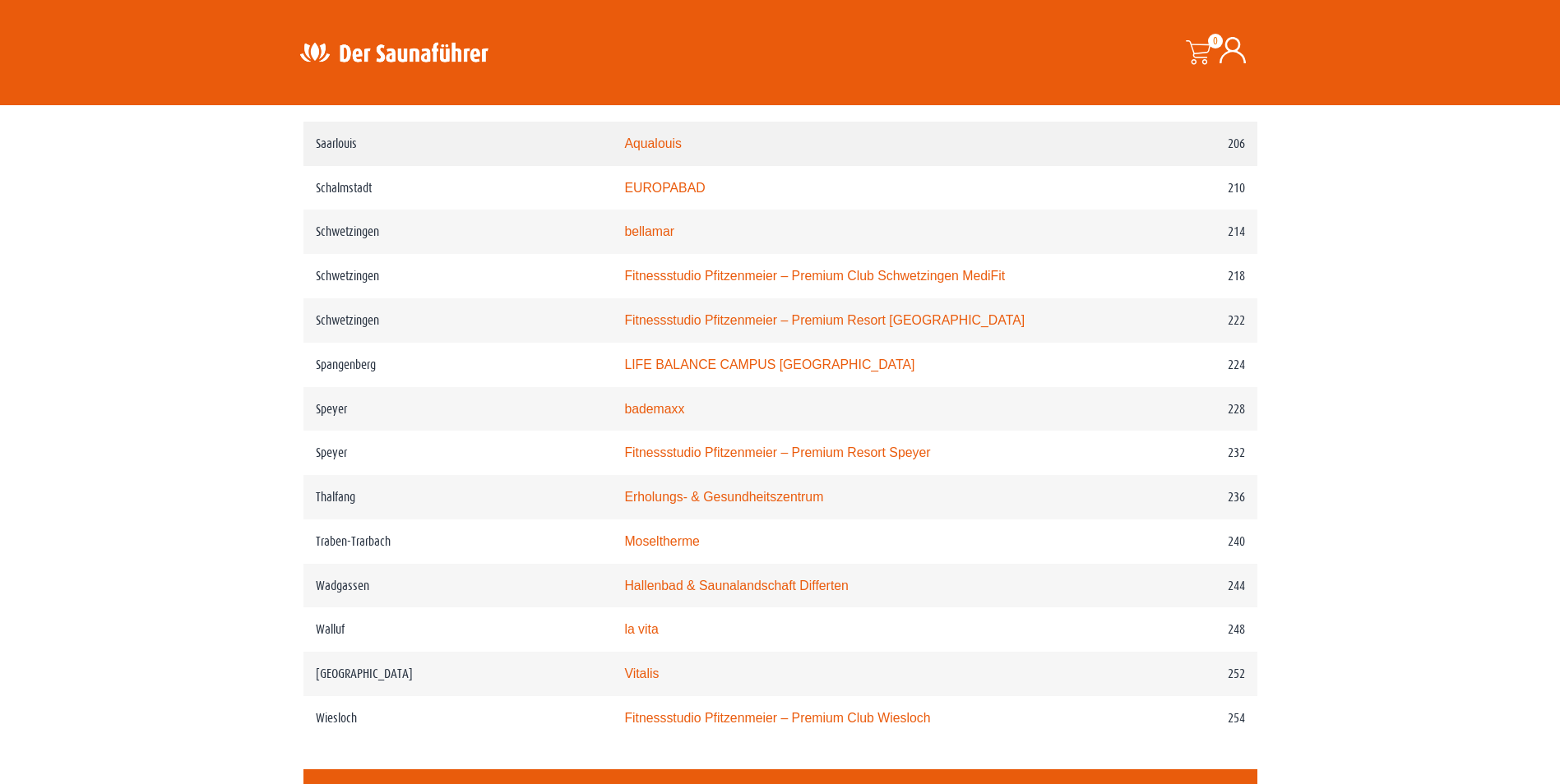
scroll to position [3123, 0]
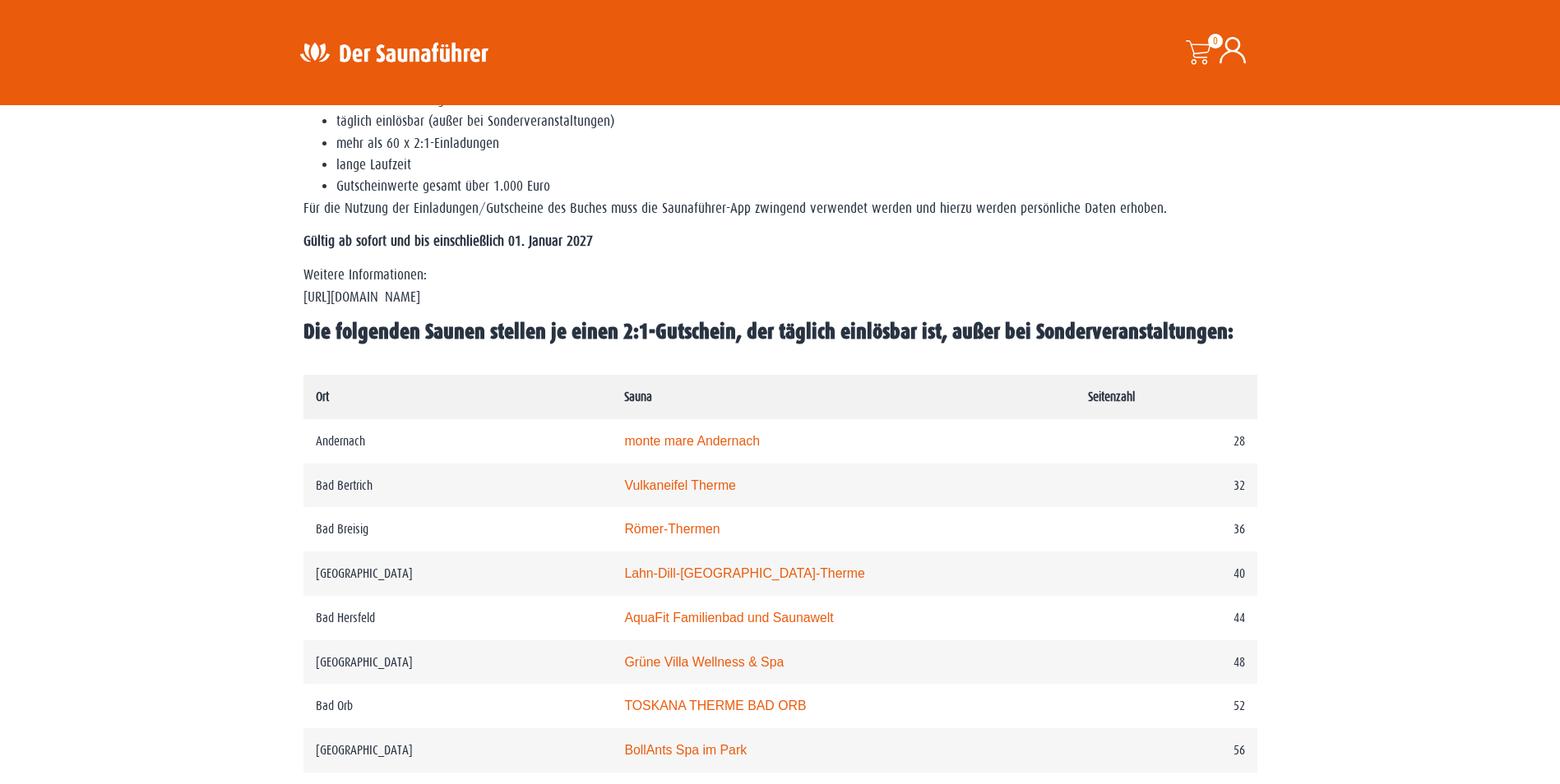
scroll to position [740, 0]
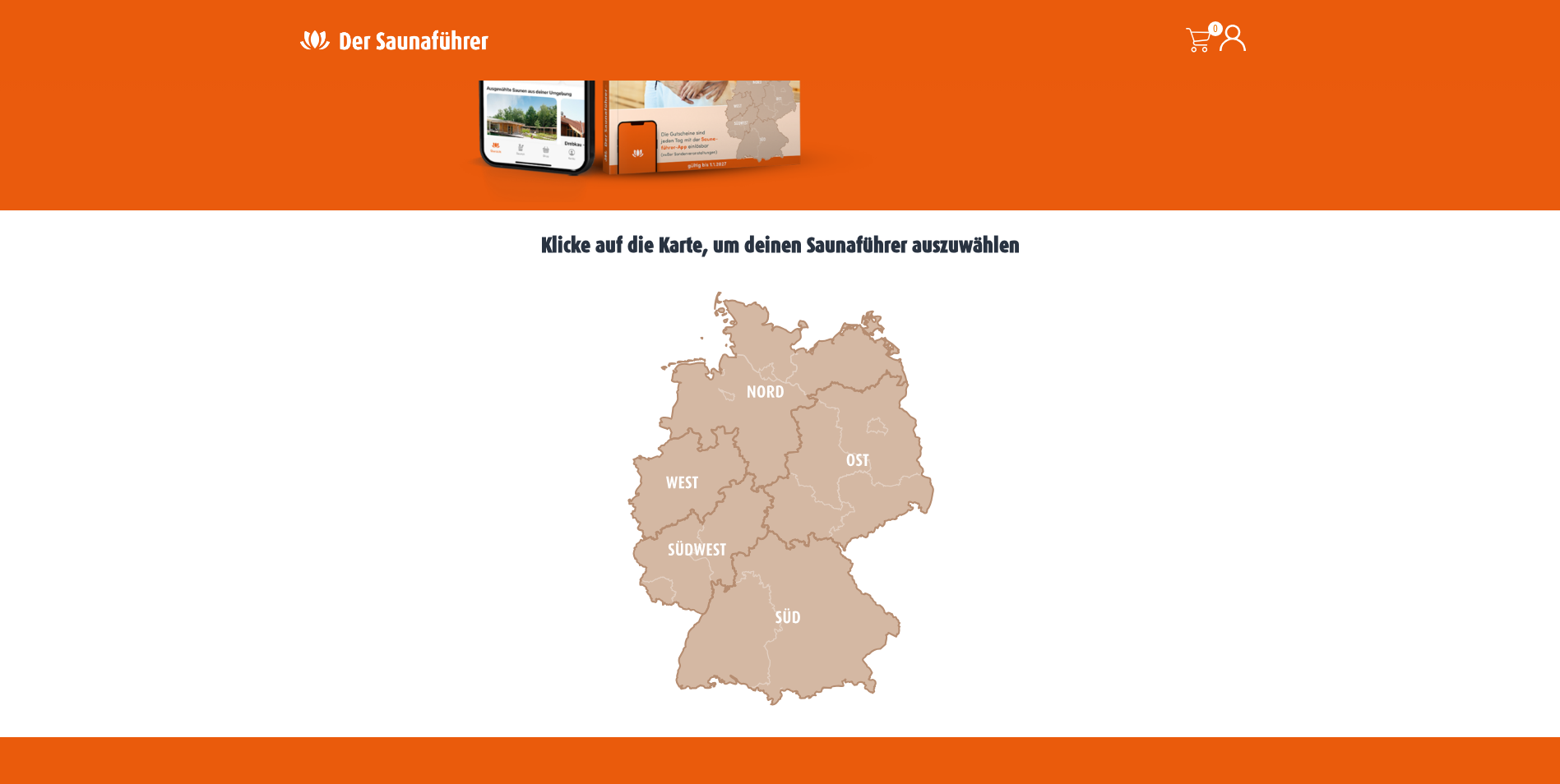
scroll to position [493, 0]
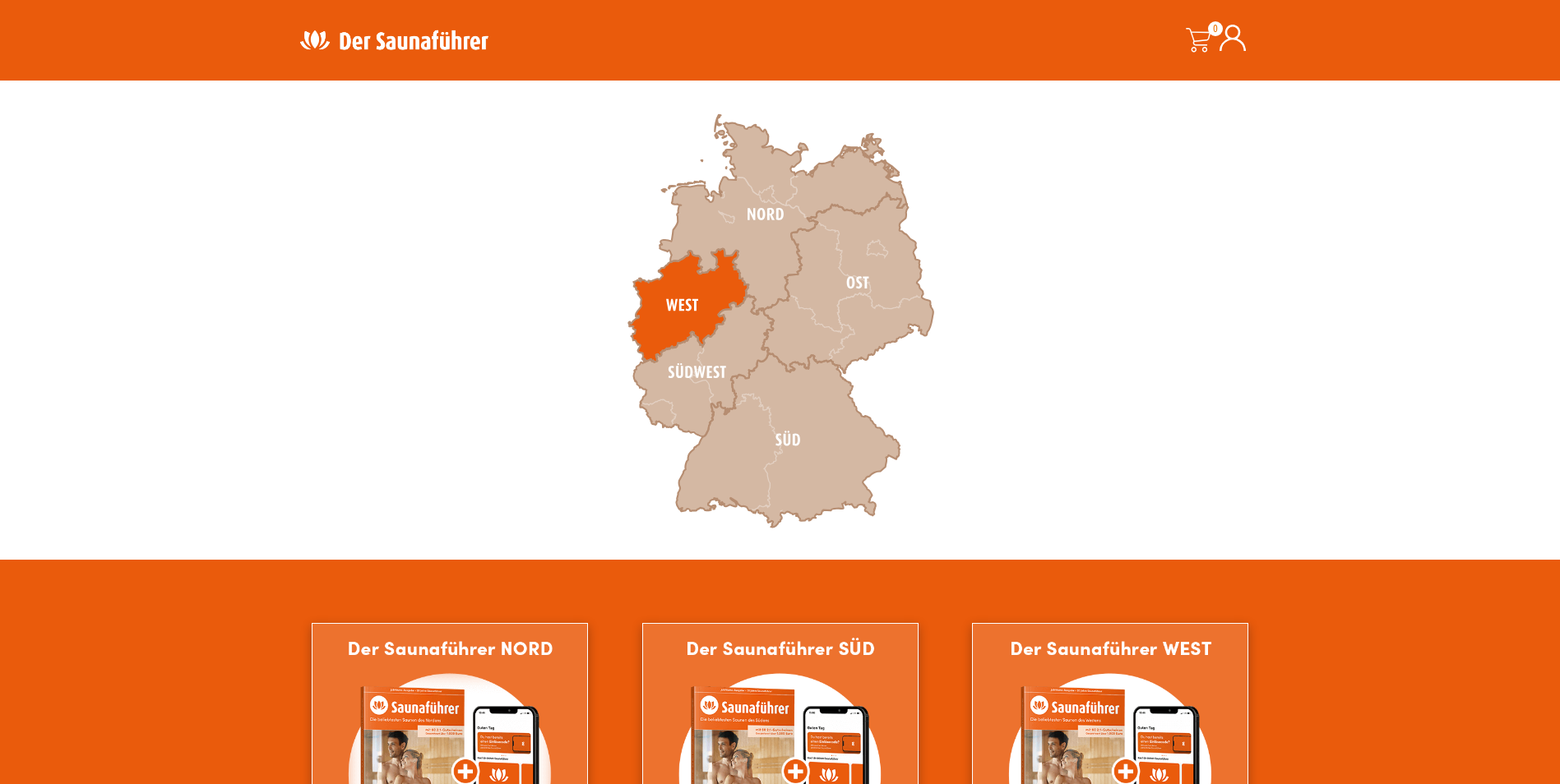
click at [722, 291] on icon at bounding box center [688, 305] width 120 height 114
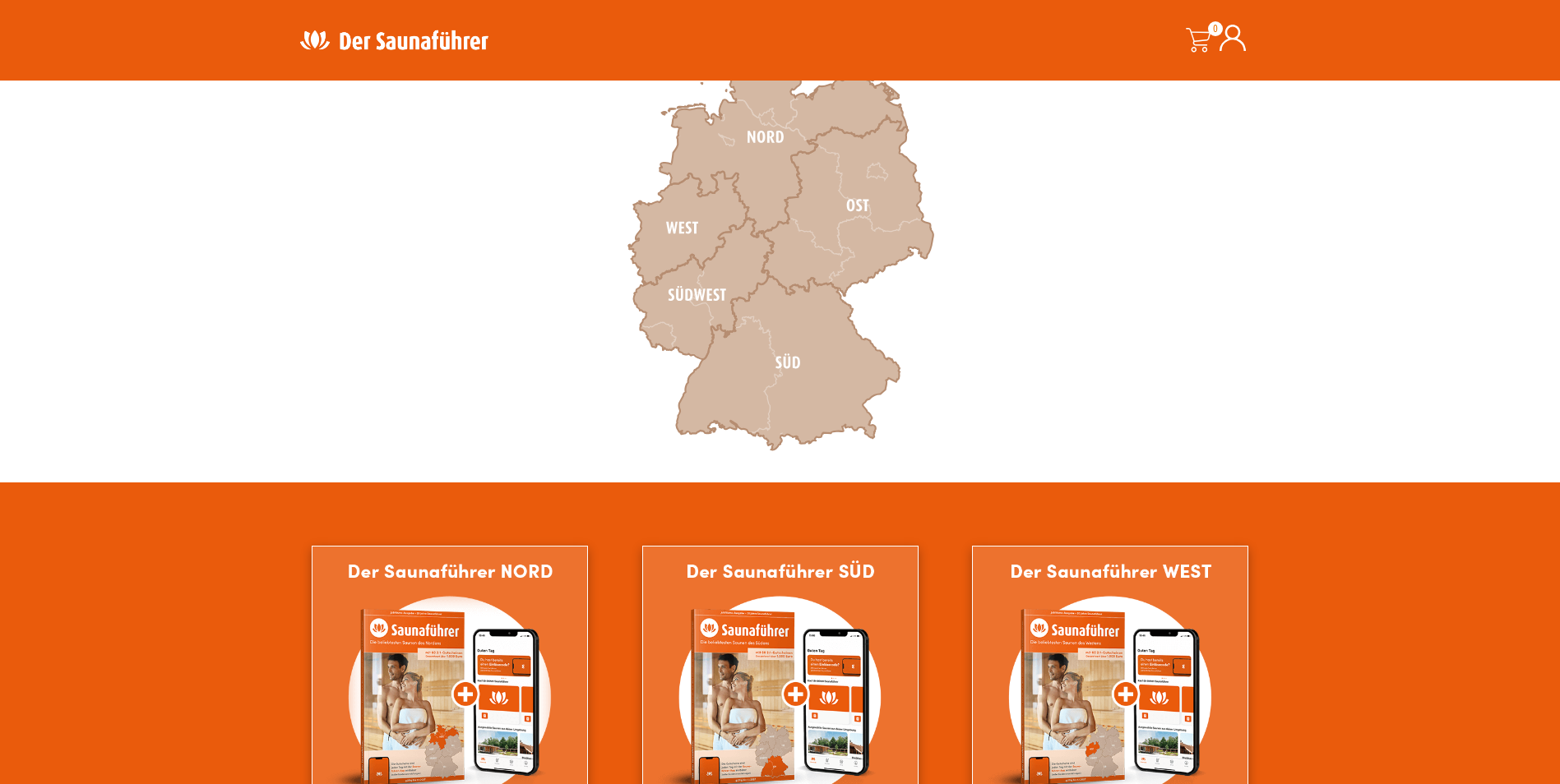
scroll to position [411, 0]
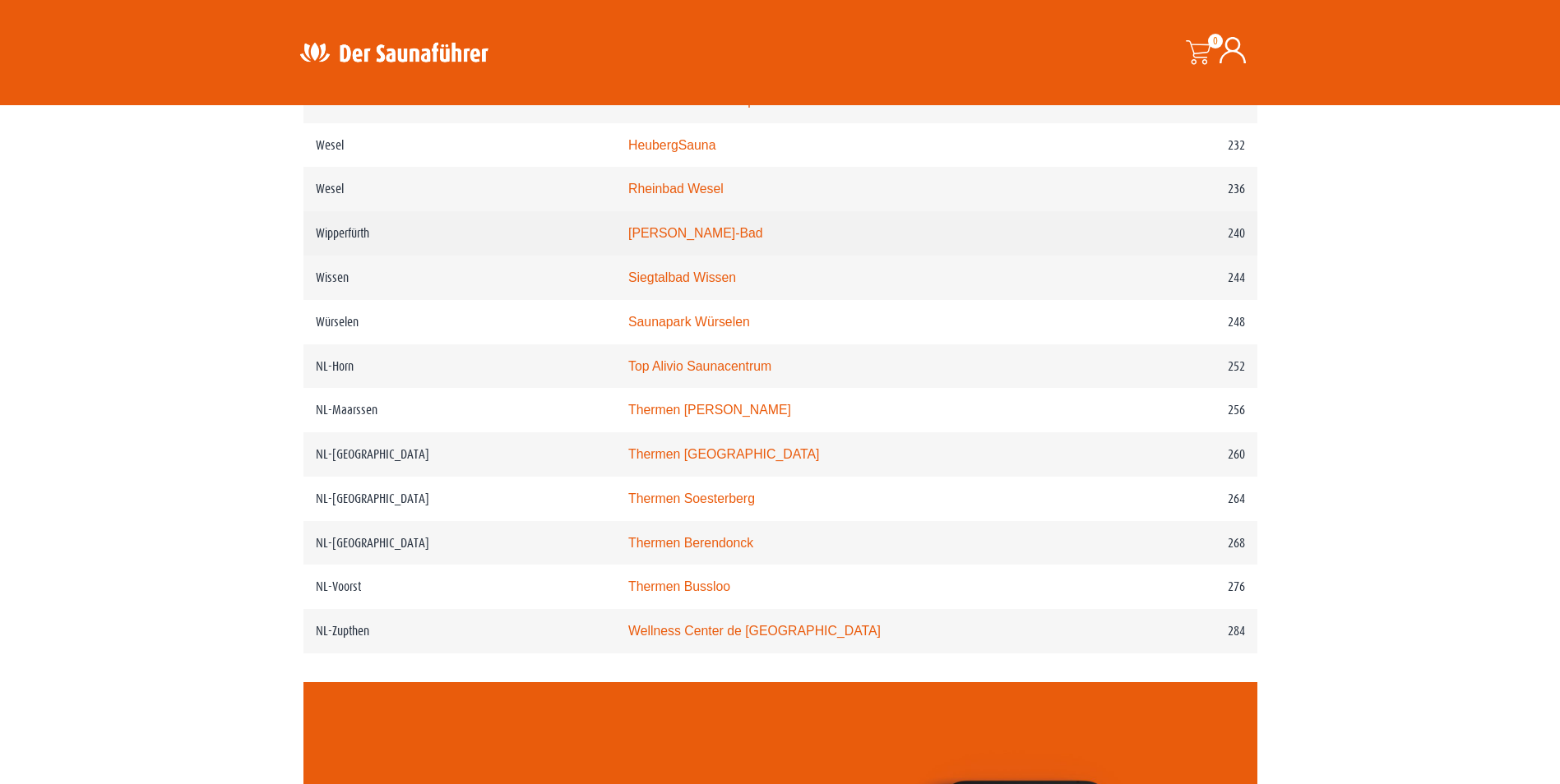
scroll to position [2959, 0]
